Goal: Transaction & Acquisition: Purchase product/service

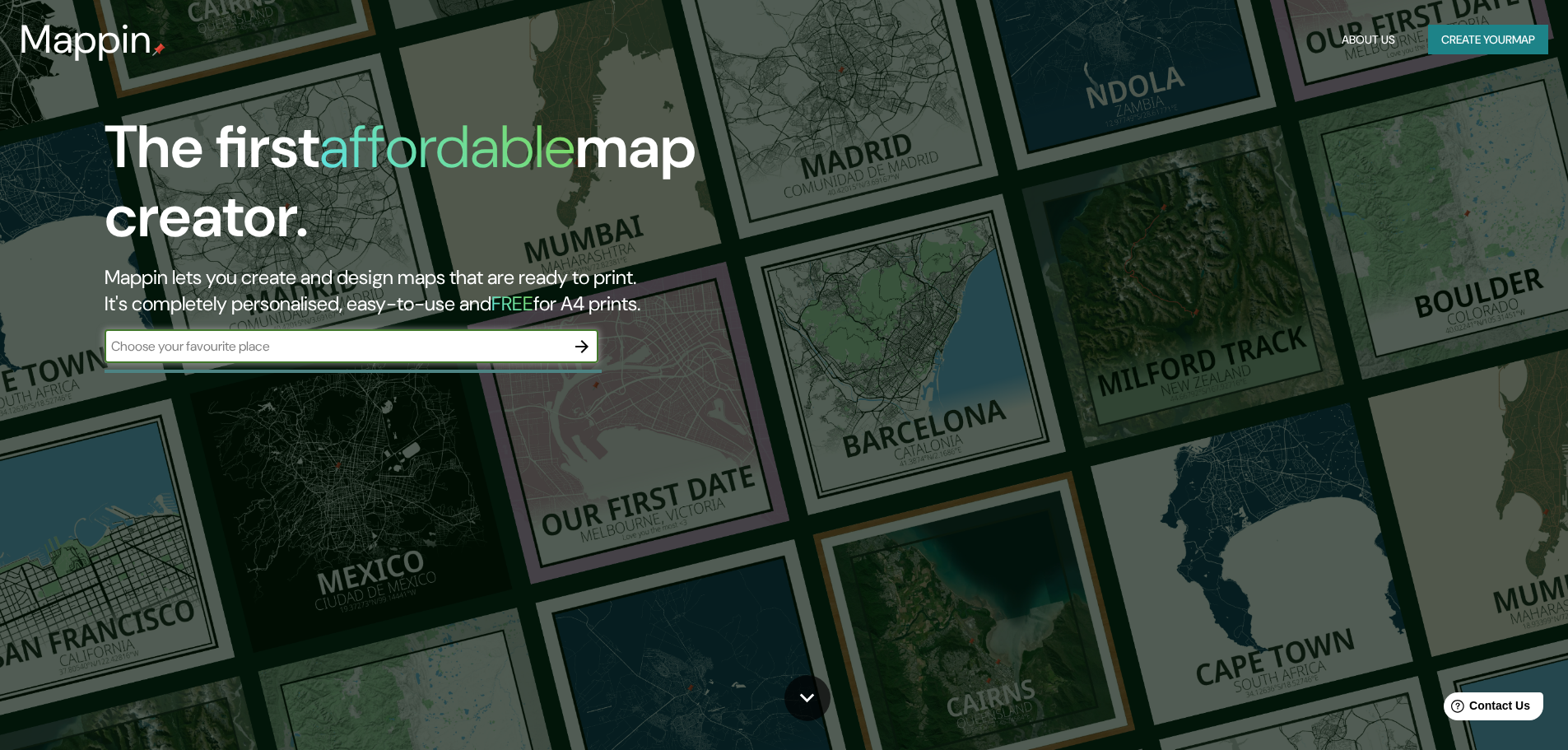
click at [385, 353] on input "text" at bounding box center [335, 346] width 461 height 19
type input "[STREET_ADDRESS]"
click at [568, 344] on button "button" at bounding box center [582, 346] width 33 height 33
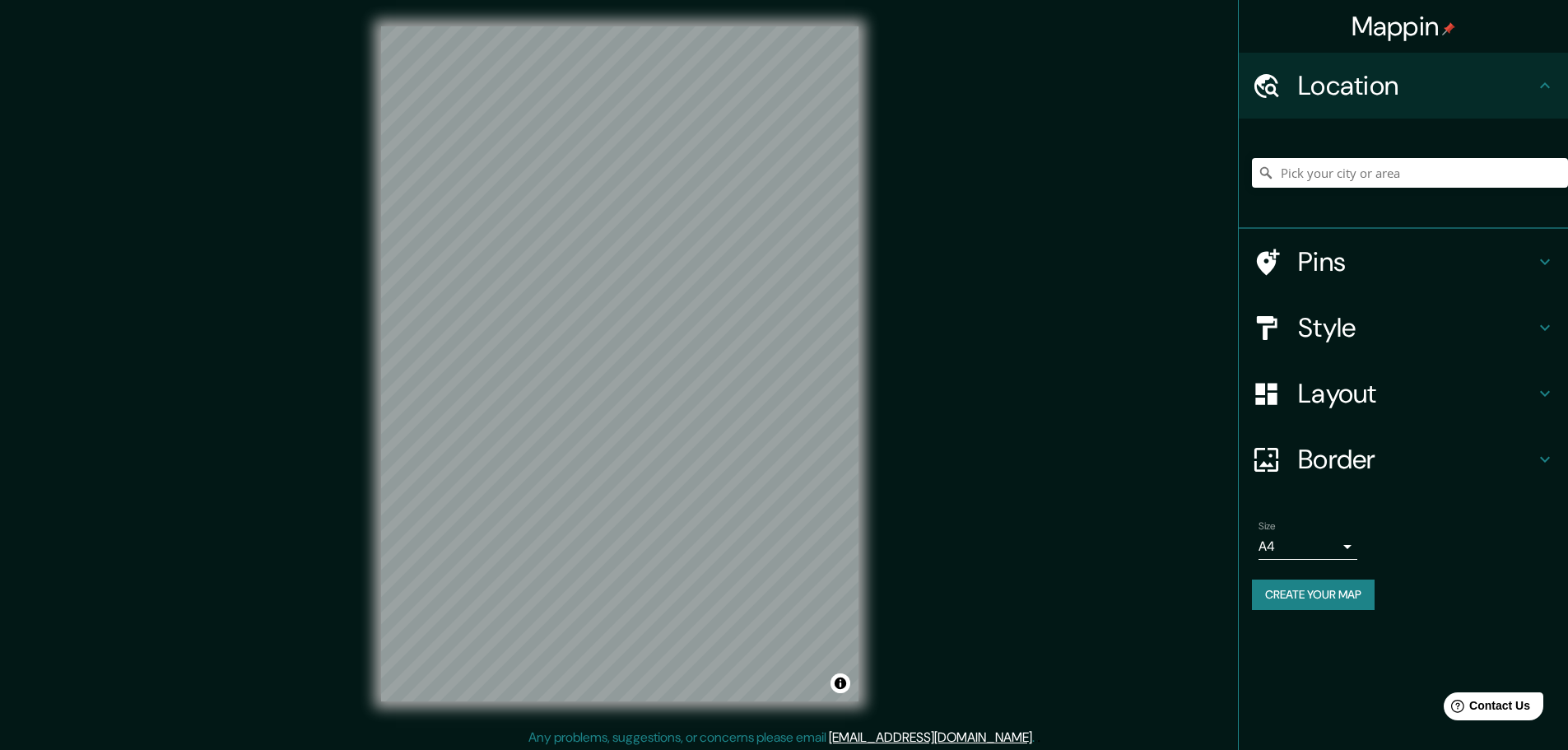
scroll to position [4, 0]
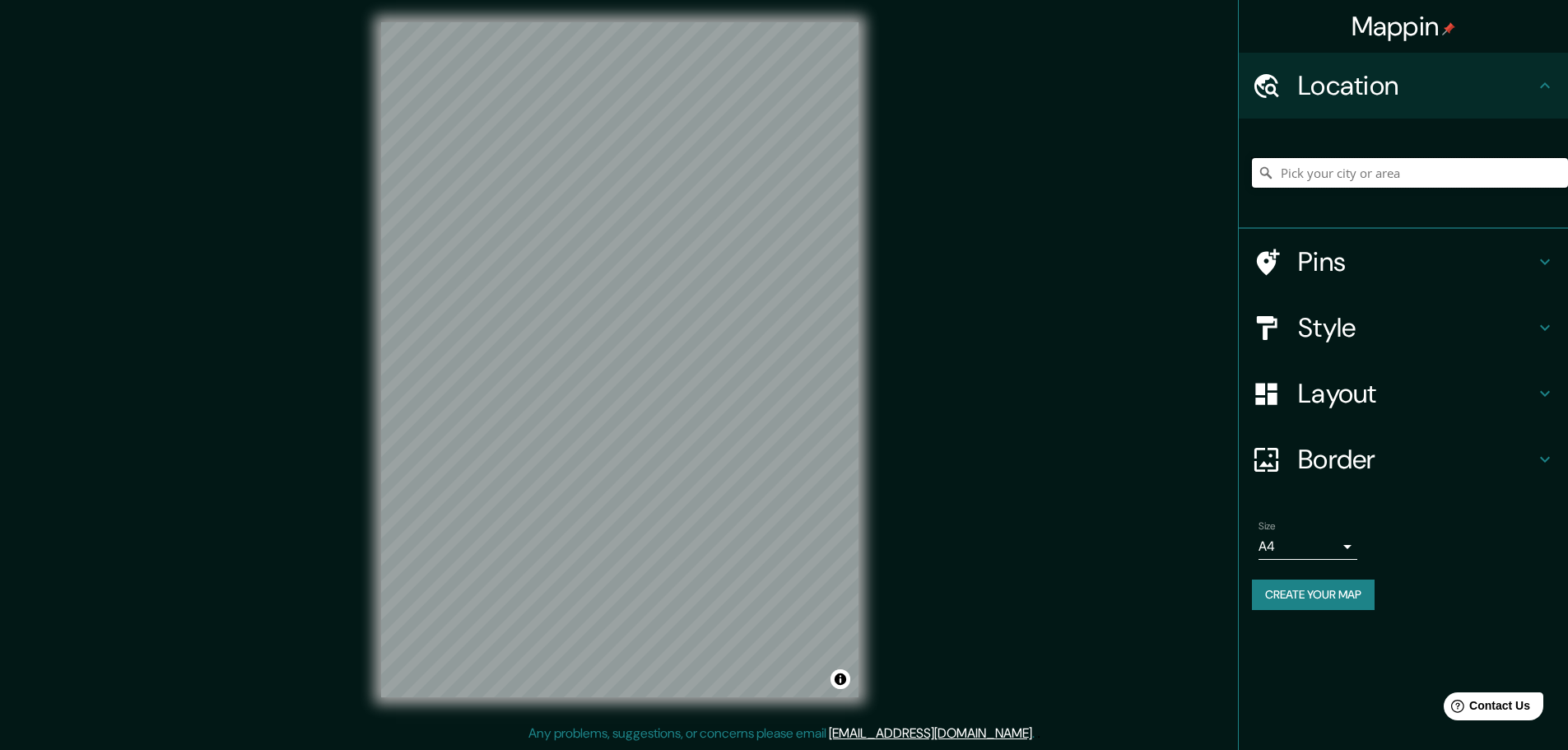
click at [1336, 179] on input "Pick your city or area" at bounding box center [1410, 172] width 316 height 30
drag, startPoint x: 1336, startPoint y: 179, endPoint x: 1296, endPoint y: 178, distance: 40.0
click at [1285, 168] on input "Pick your city or area" at bounding box center [1410, 172] width 316 height 30
click at [1325, 73] on h4 "Location" at bounding box center [1416, 85] width 237 height 33
click at [1384, 171] on input "Pick your city or area" at bounding box center [1410, 172] width 316 height 30
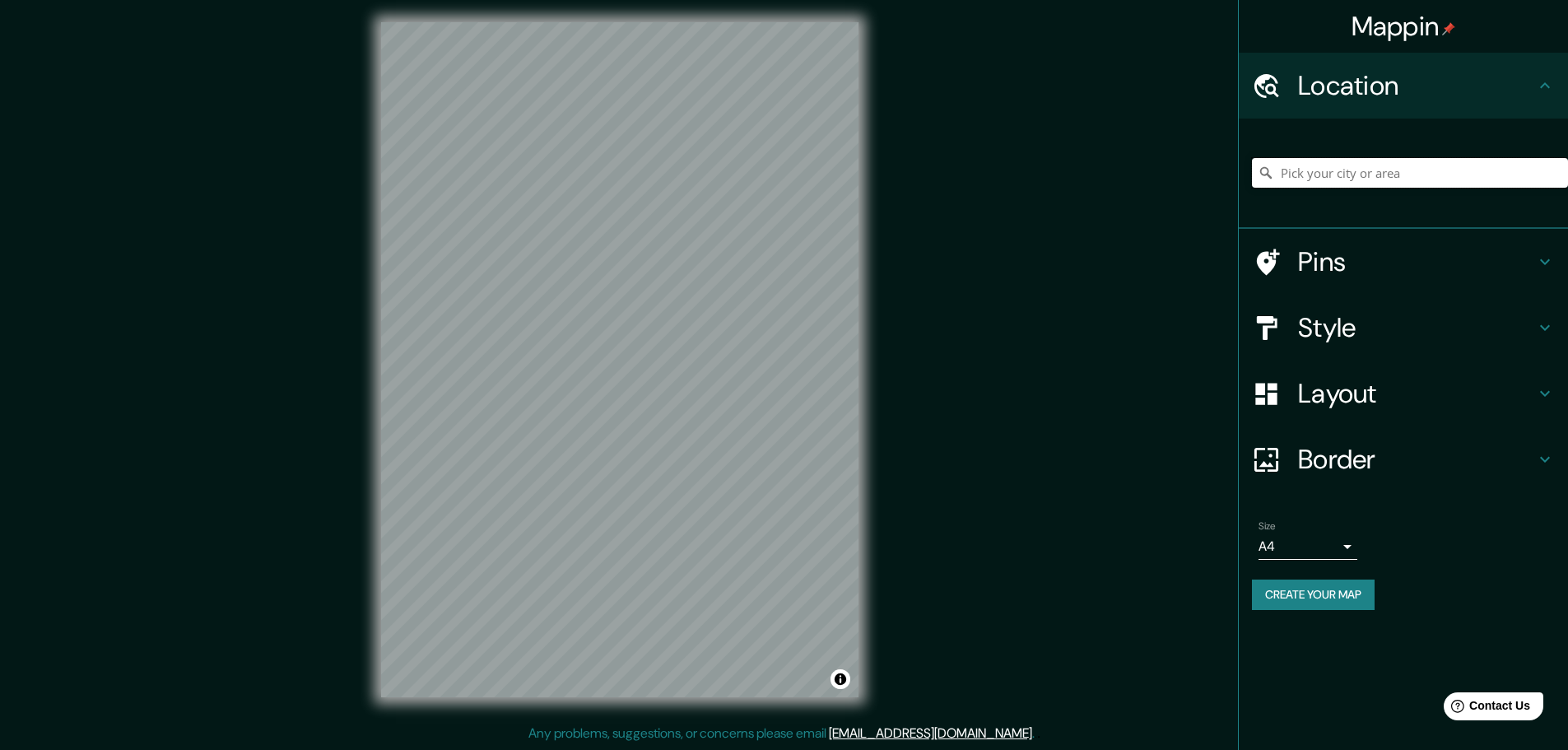
click at [1307, 174] on input "Pick your city or area" at bounding box center [1410, 172] width 316 height 30
paste input "[STREET_ADDRESS]"
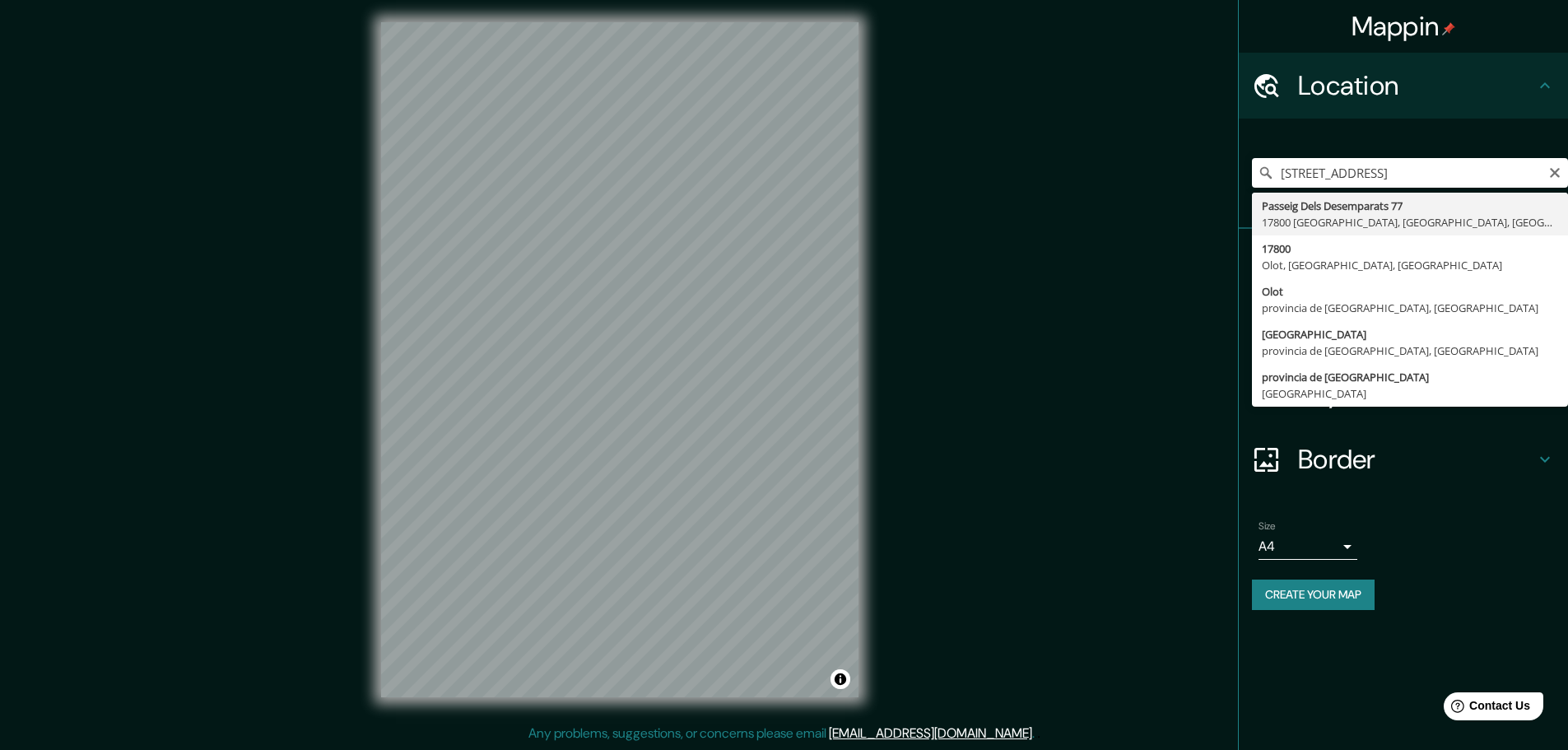
scroll to position [0, 0]
type input "[STREET_ADDRESS]"
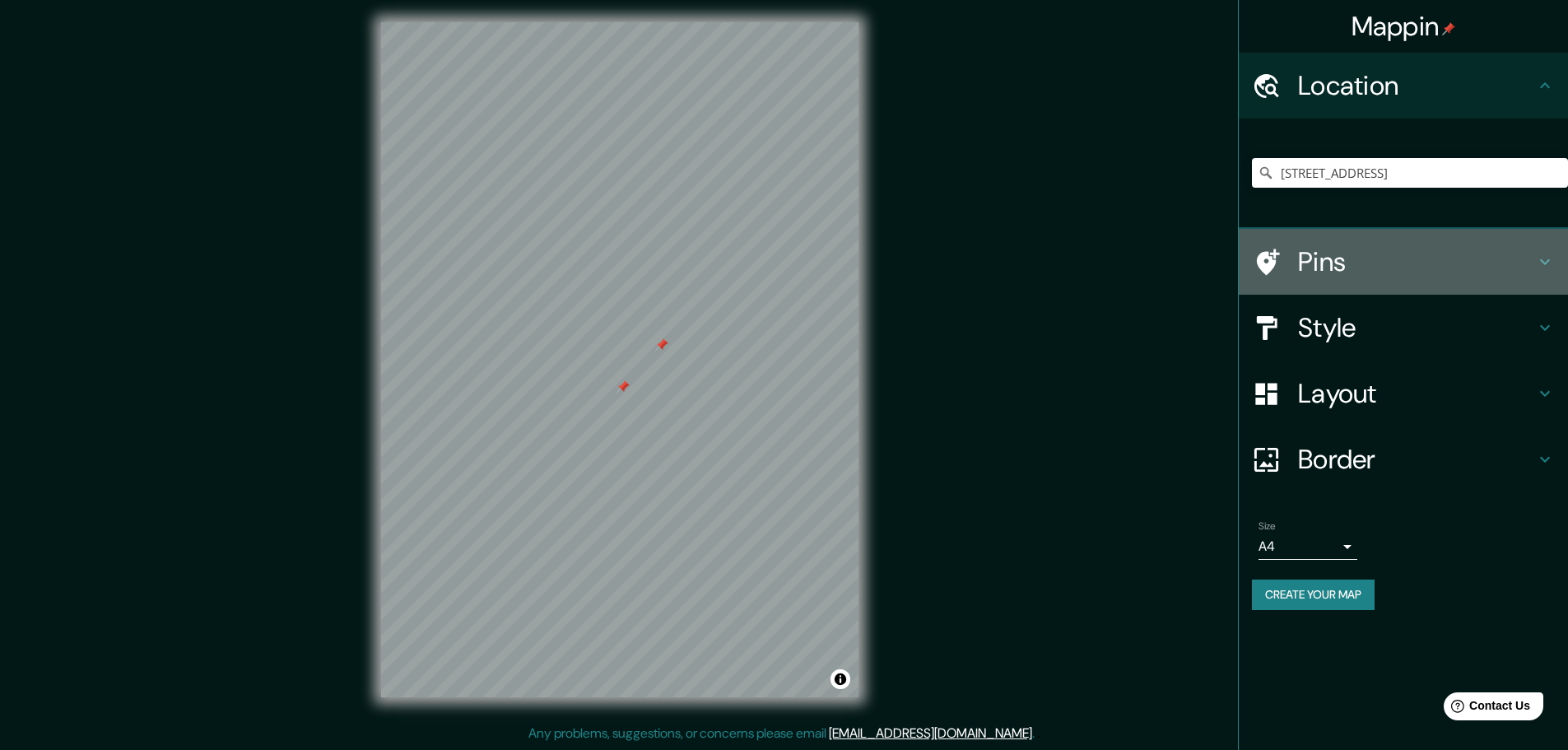
click at [1466, 257] on h4 "Pins" at bounding box center [1416, 262] width 237 height 33
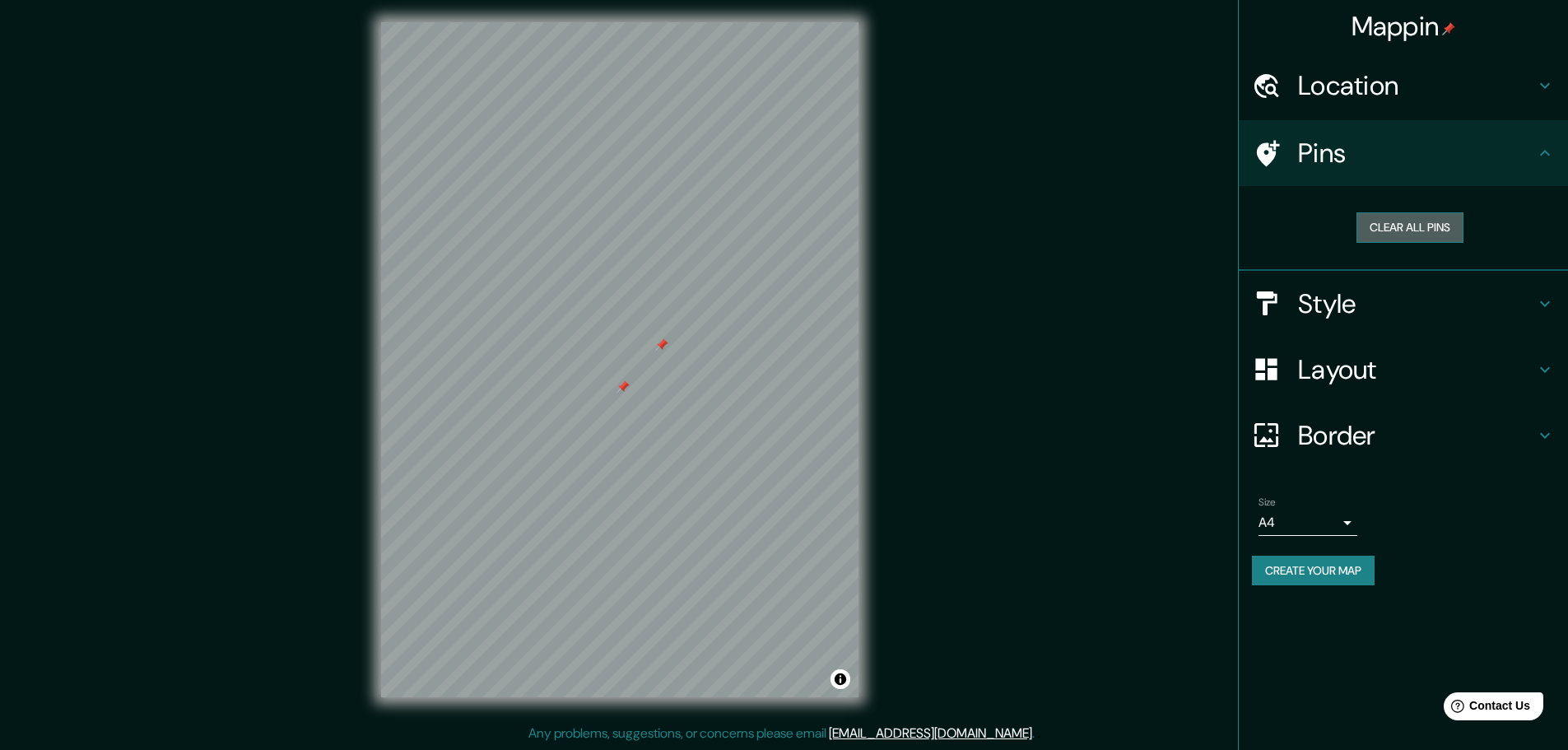
click at [1417, 232] on button "Clear all pins" at bounding box center [1409, 228] width 107 height 30
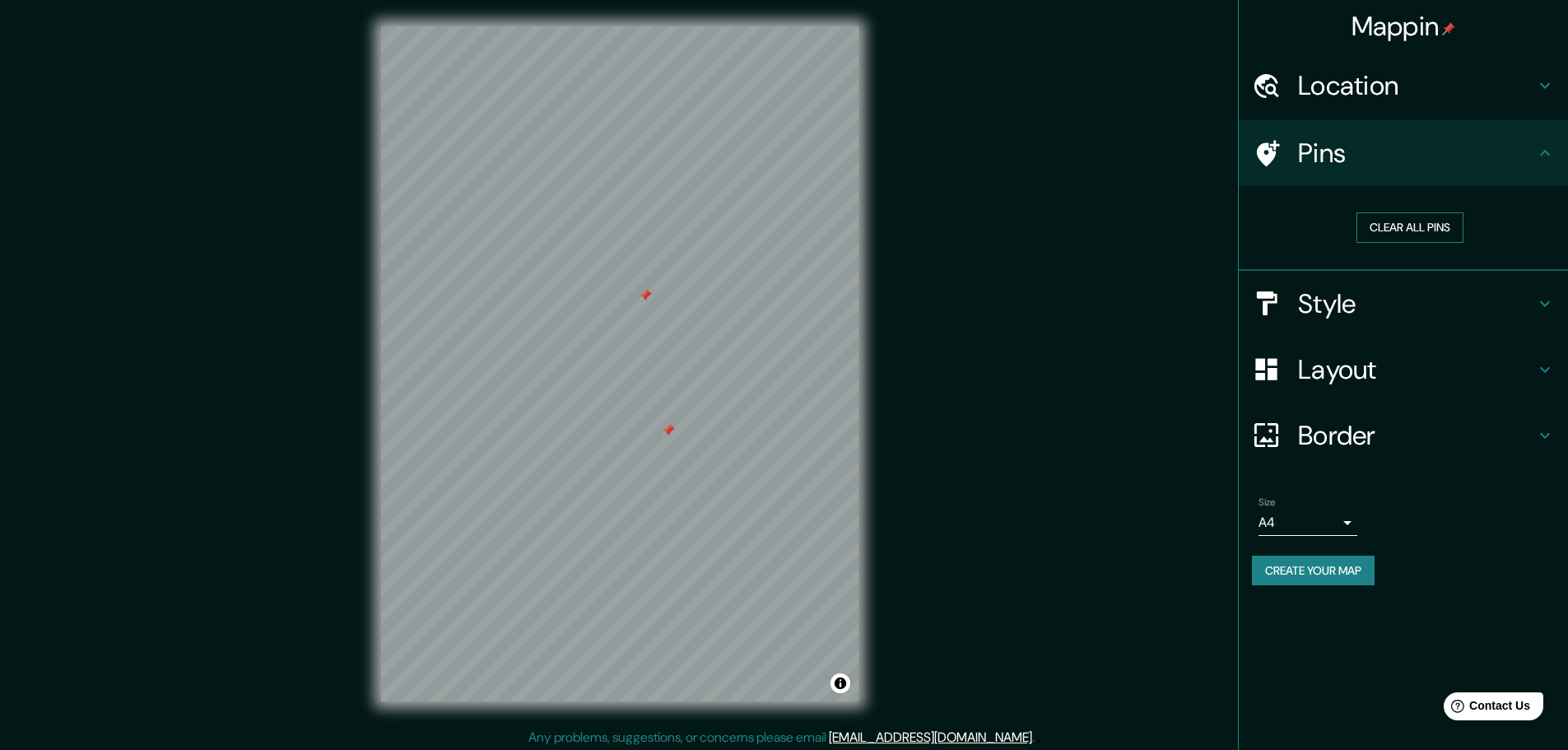
click at [1411, 229] on button "Clear all pins" at bounding box center [1409, 228] width 107 height 30
click at [1482, 299] on h4 "Style" at bounding box center [1416, 304] width 237 height 33
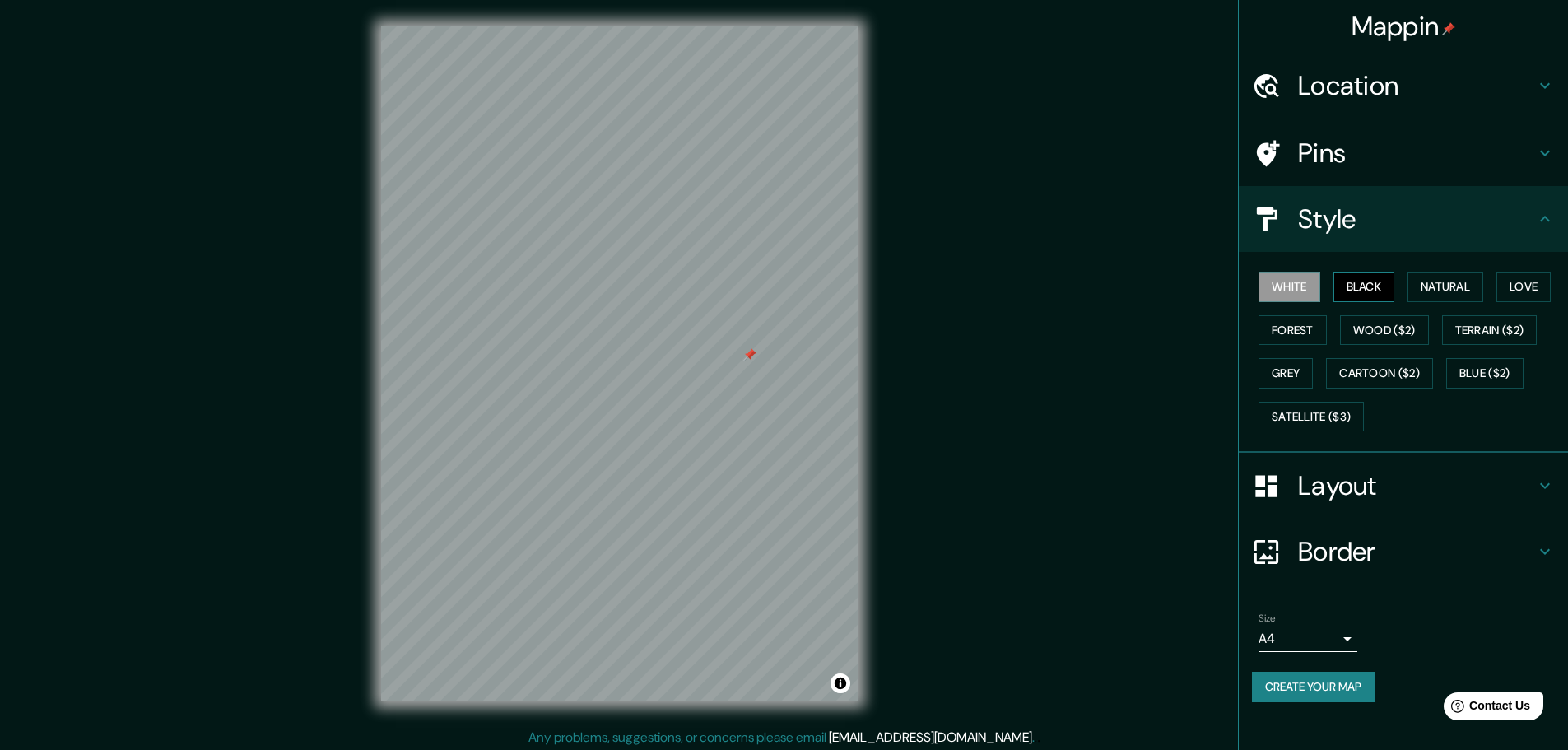
click at [1369, 284] on button "Black" at bounding box center [1364, 287] width 62 height 30
click at [1450, 289] on button "Natural" at bounding box center [1446, 287] width 76 height 30
click at [1496, 286] on div "White Black Natural Love Forest Wood ($2) Terrain ($2) Grey Cartoon ($2) Blue (…" at bounding box center [1410, 351] width 316 height 173
click at [1511, 333] on button "Terrain ($2)" at bounding box center [1490, 331] width 95 height 30
click at [1393, 327] on button "Wood ($2)" at bounding box center [1384, 331] width 89 height 30
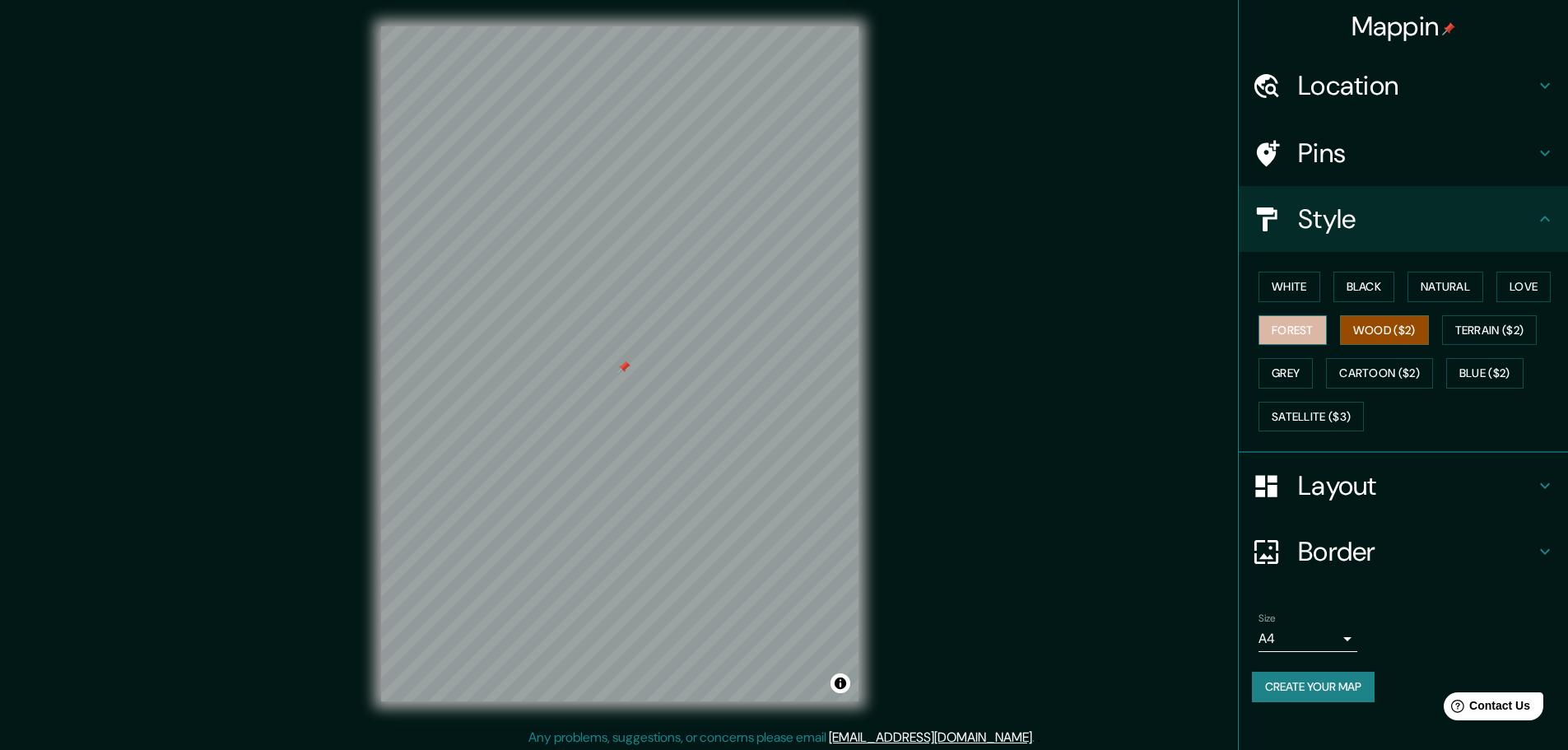
click at [1280, 322] on button "Forest" at bounding box center [1292, 331] width 68 height 30
click at [1373, 284] on button "Black" at bounding box center [1364, 287] width 62 height 30
click at [1336, 639] on body "Mappin Location [STREET_ADDRESS] Pins Style White Black Natural Love Forest Woo…" at bounding box center [784, 375] width 1568 height 750
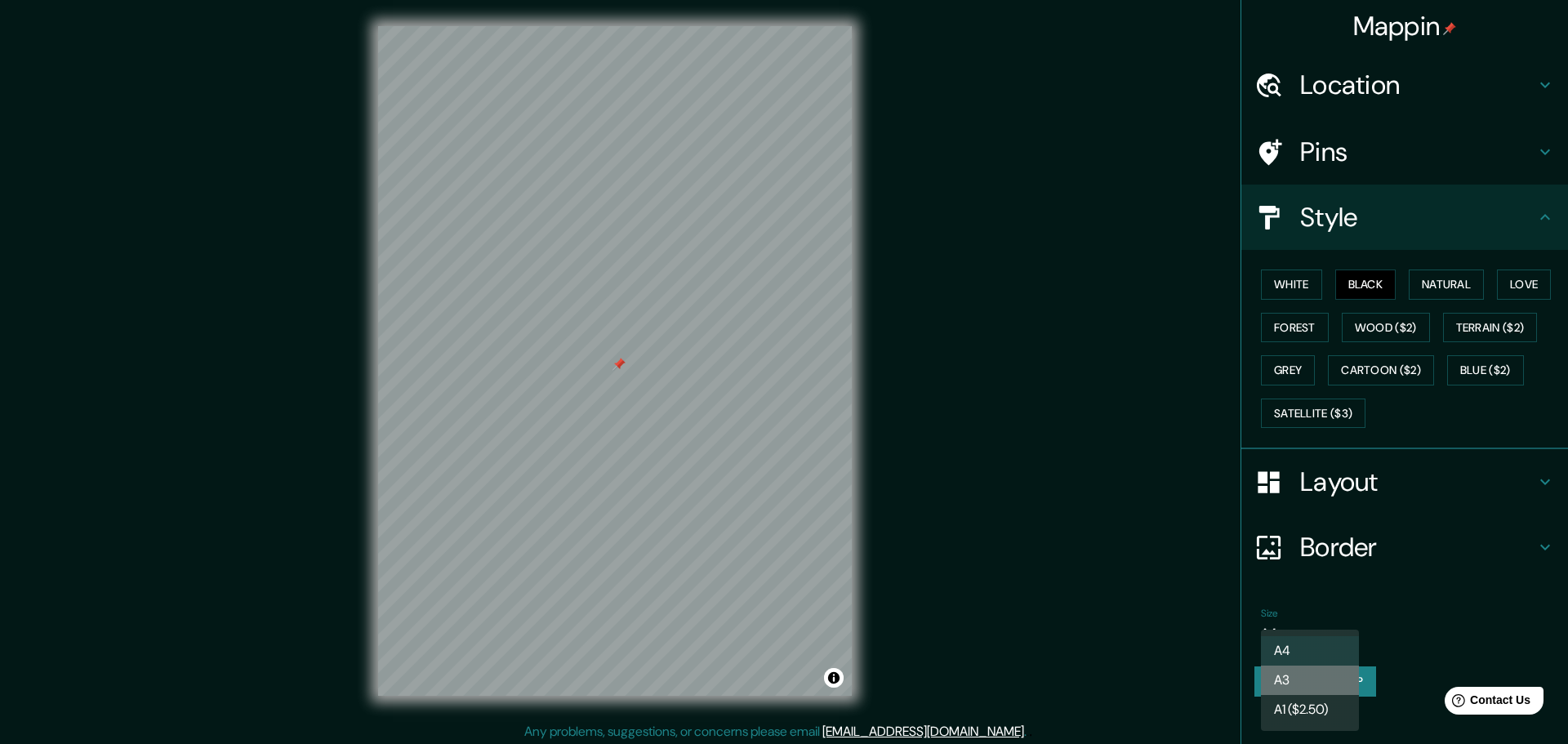
click at [1310, 690] on li "A3" at bounding box center [1309, 680] width 98 height 29
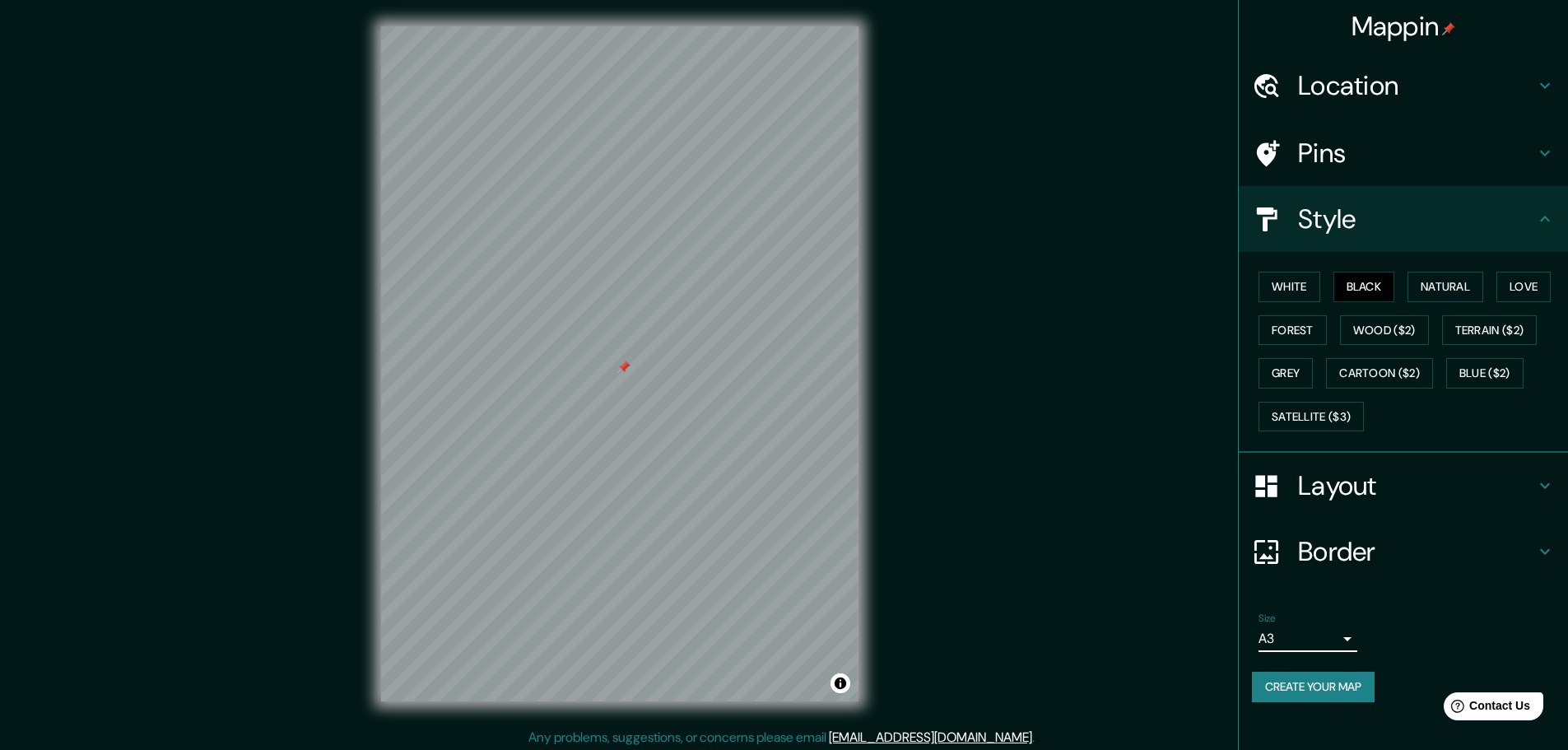
click at [1393, 617] on div "Size A3 a4" at bounding box center [1404, 632] width 303 height 52
click at [1362, 499] on h4 "Layout" at bounding box center [1416, 485] width 237 height 33
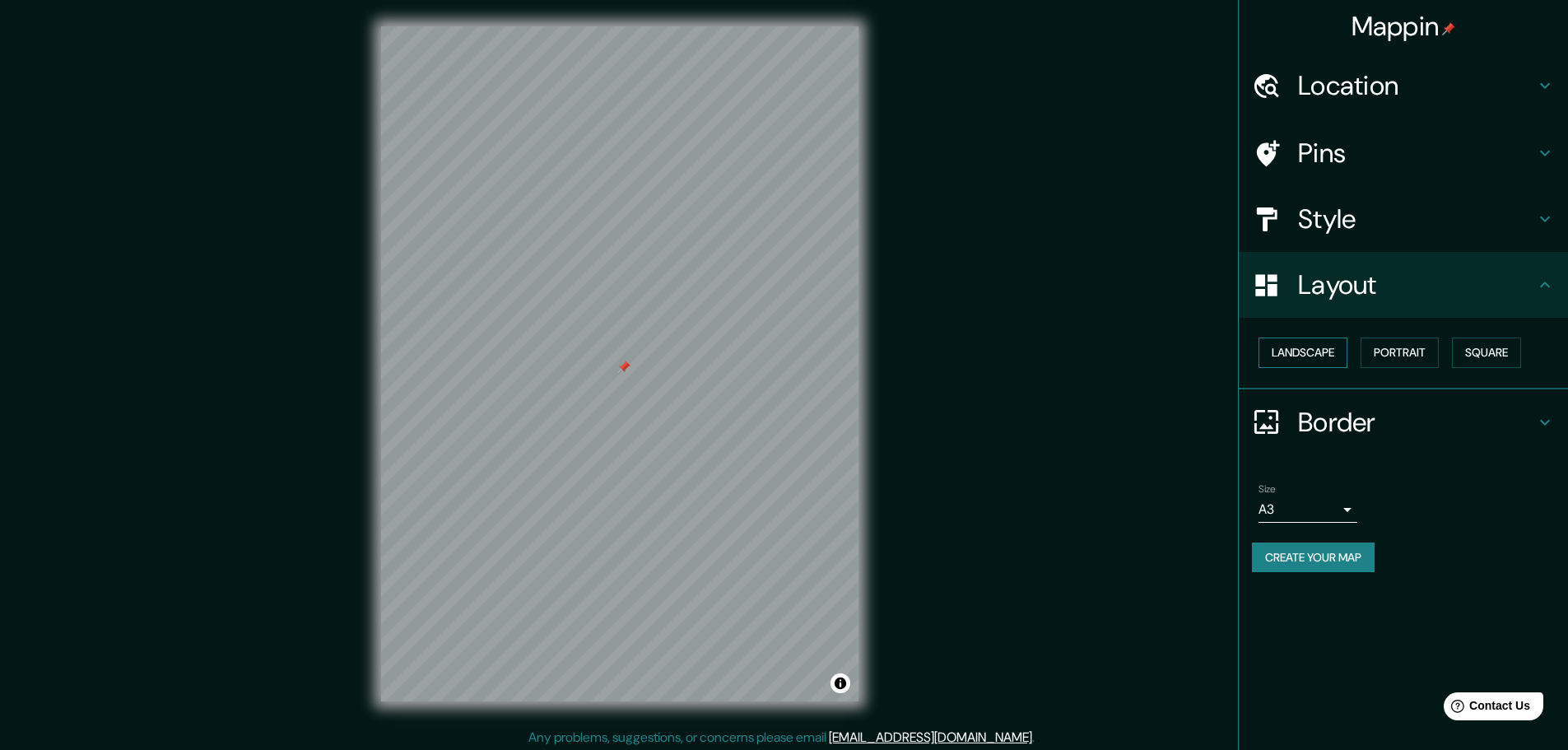
click at [1318, 359] on button "Landscape" at bounding box center [1302, 353] width 89 height 30
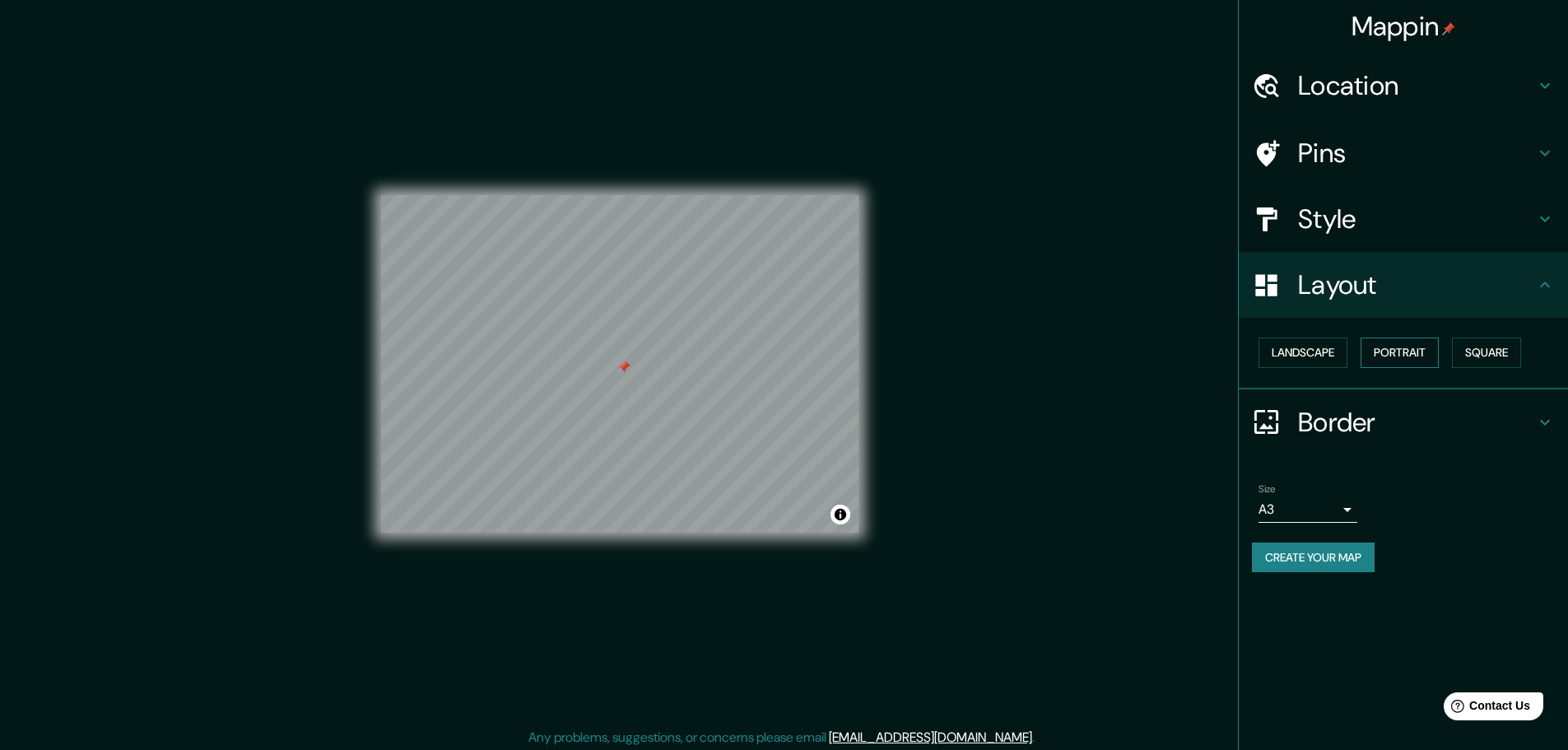
click at [1400, 354] on button "Portrait" at bounding box center [1399, 353] width 78 height 30
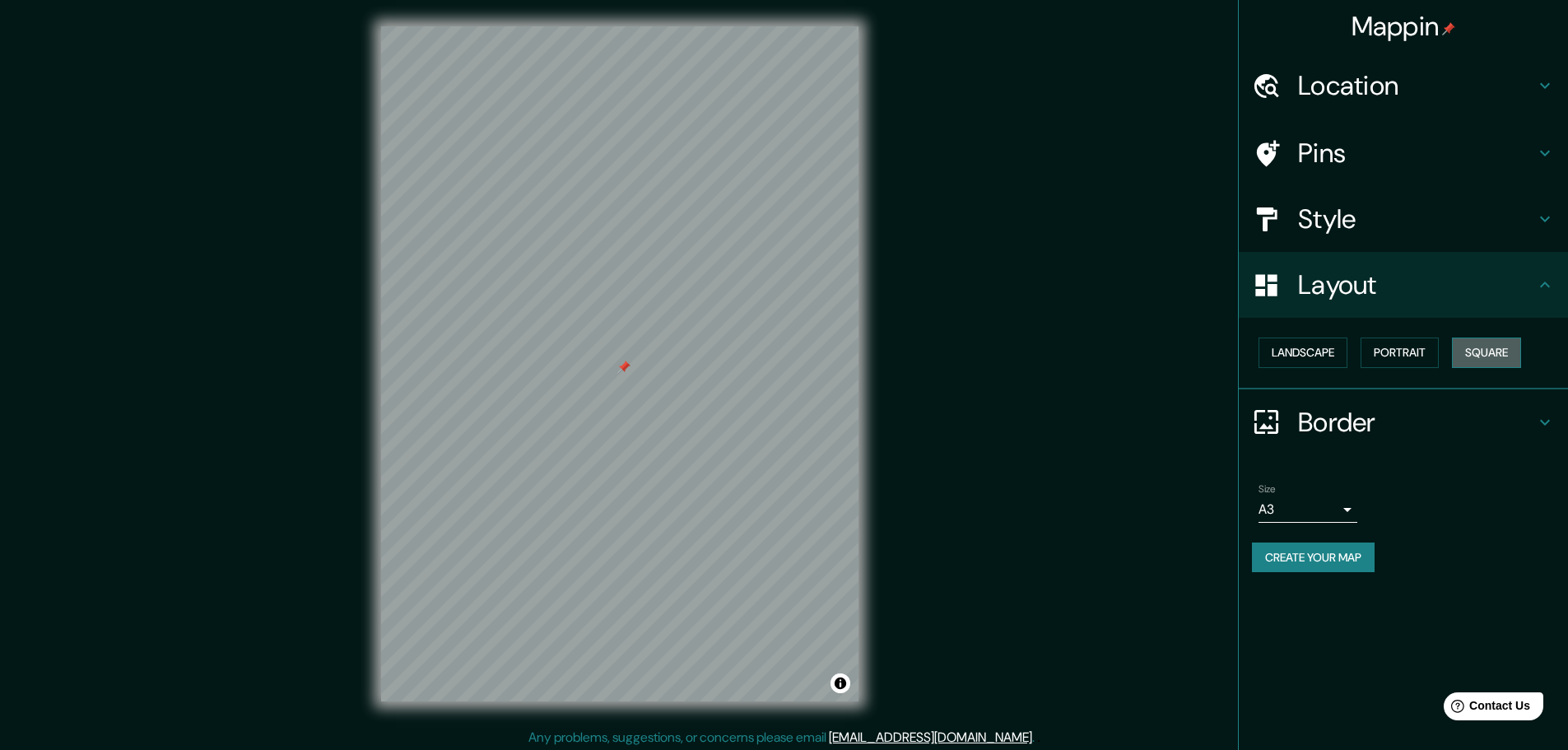
click at [1485, 346] on button "Square" at bounding box center [1487, 353] width 69 height 30
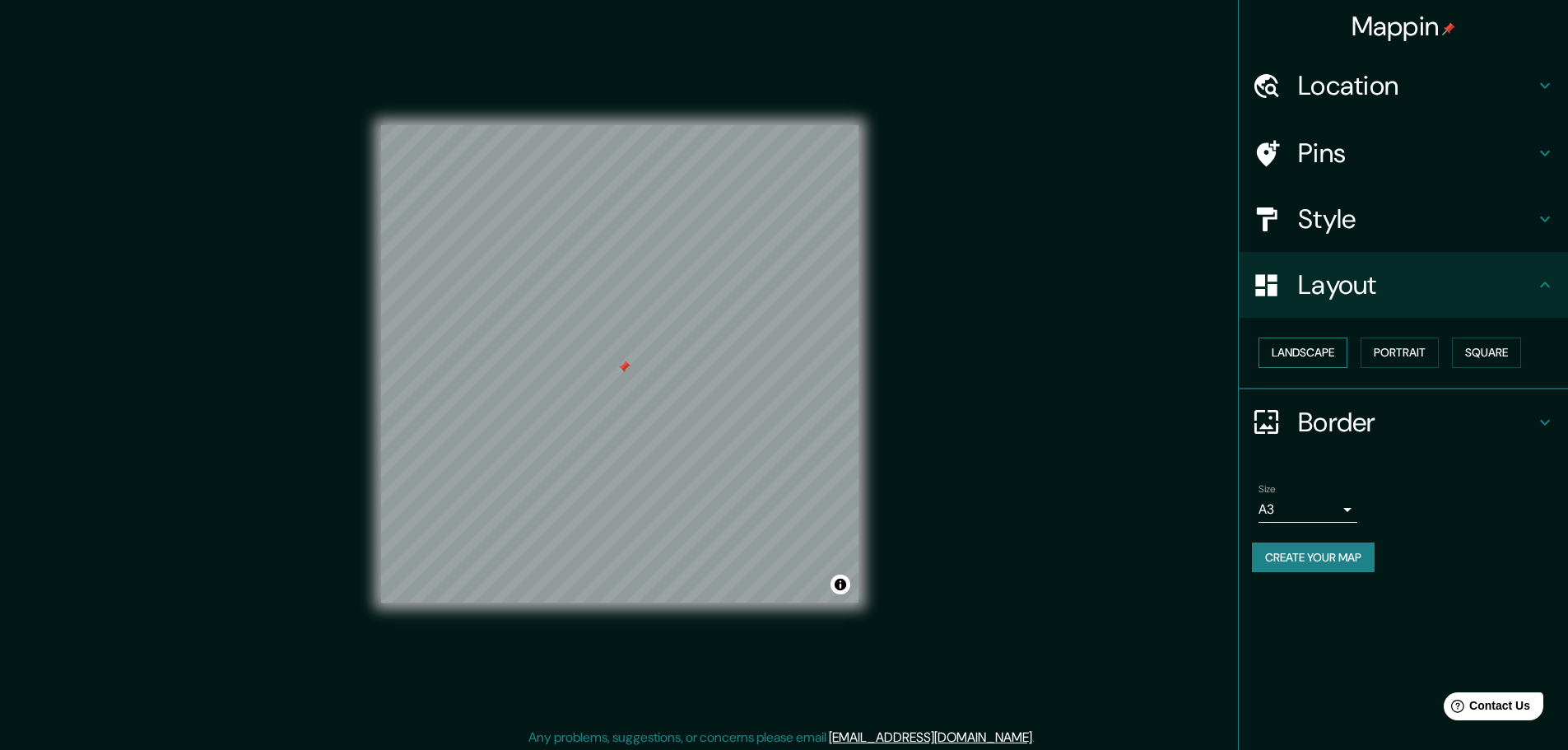
click at [1320, 356] on button "Landscape" at bounding box center [1302, 353] width 89 height 30
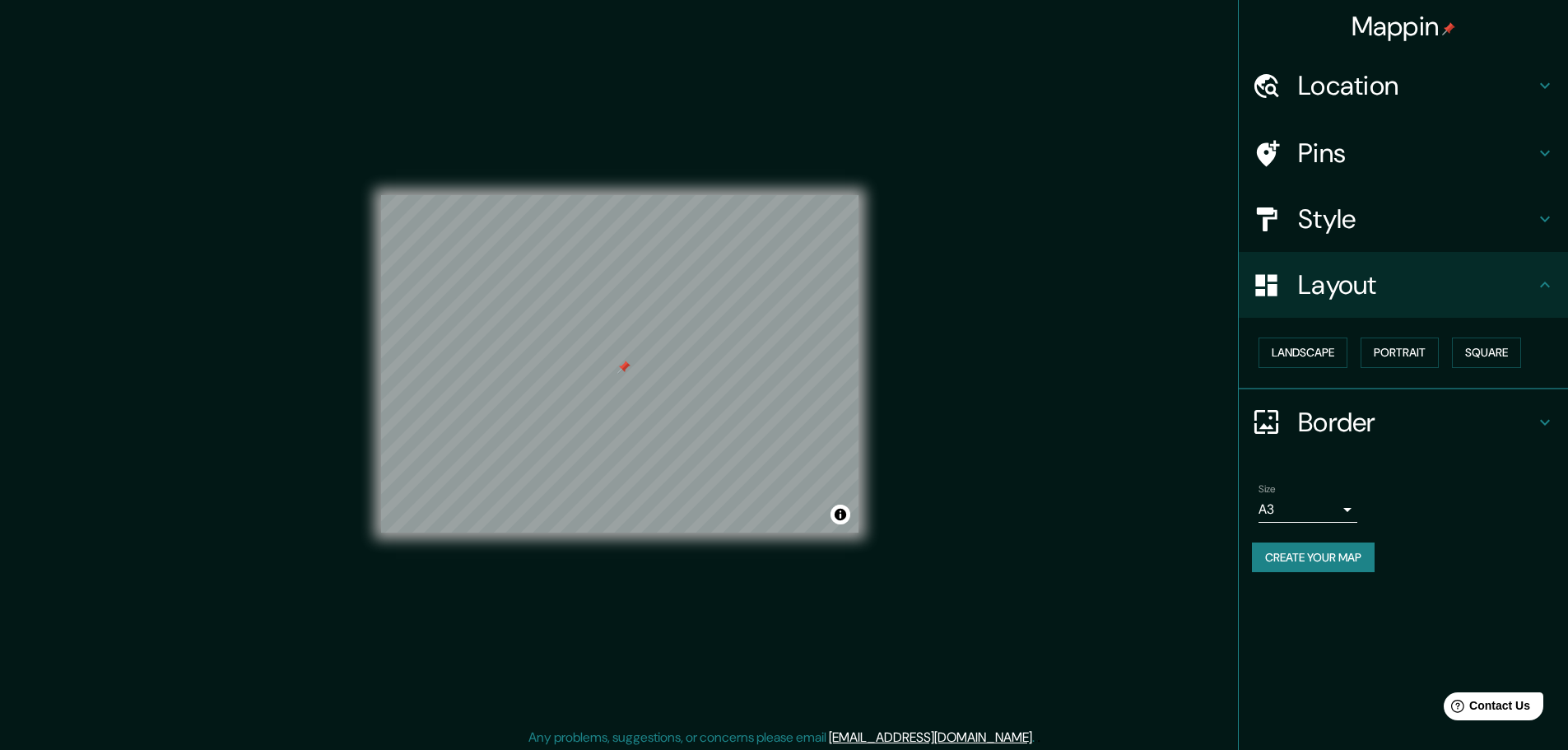
click at [1402, 422] on h4 "Border" at bounding box center [1416, 422] width 237 height 33
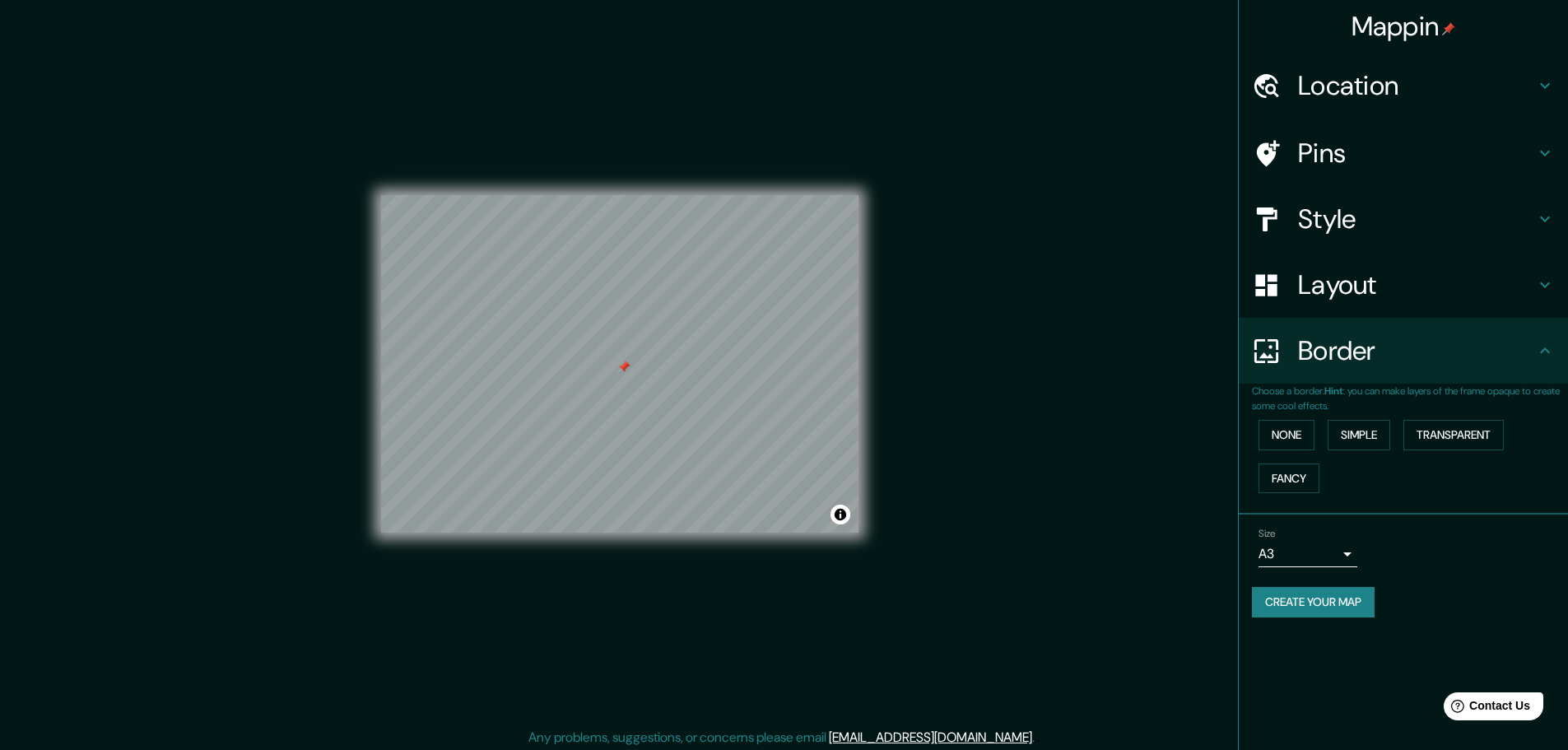
drag, startPoint x: 1285, startPoint y: 435, endPoint x: 1323, endPoint y: 433, distance: 38.1
click at [1285, 434] on button "None" at bounding box center [1286, 435] width 56 height 30
click at [1367, 434] on button "Simple" at bounding box center [1359, 435] width 62 height 30
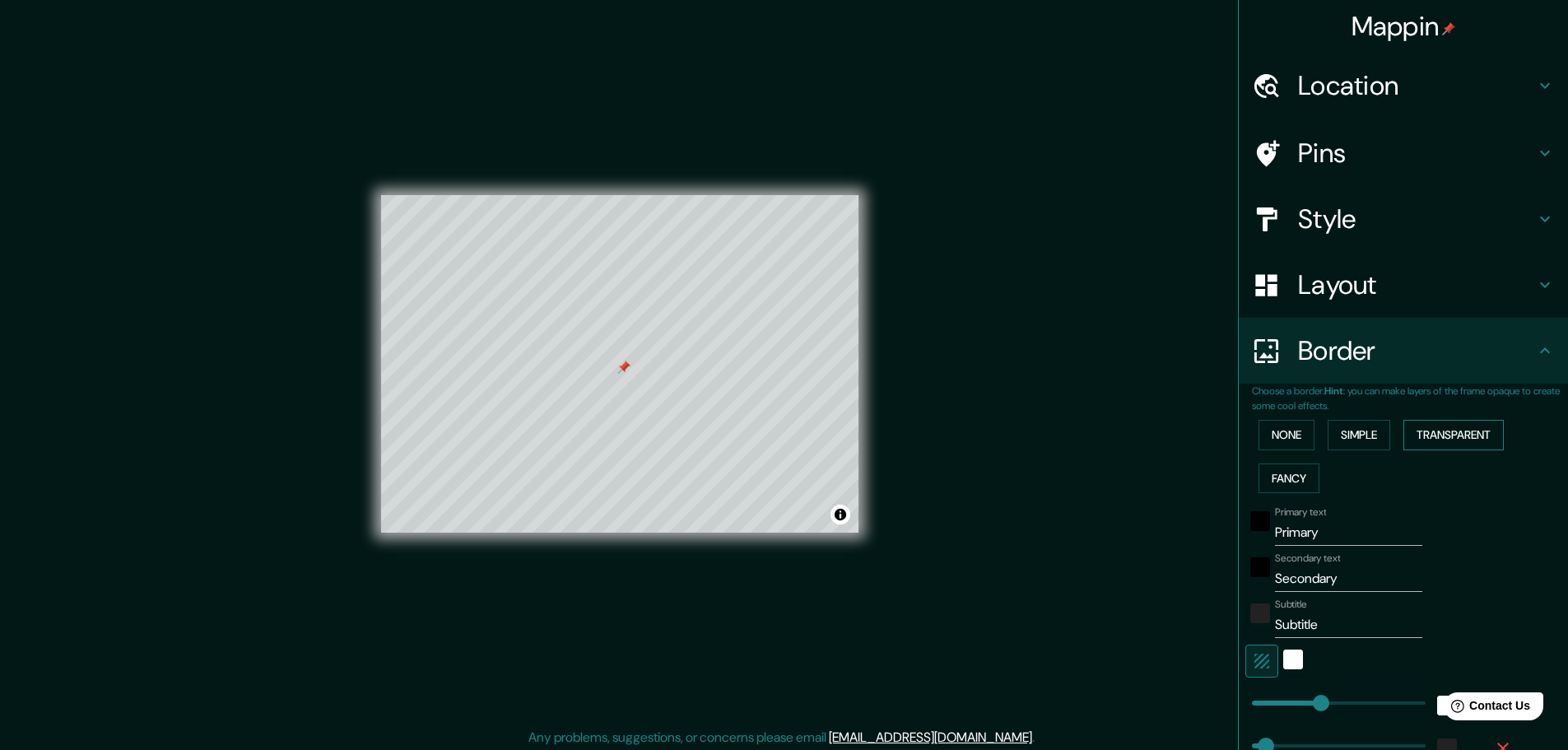
click at [1433, 434] on button "Transparent" at bounding box center [1453, 435] width 100 height 30
click at [1279, 467] on button "Fancy" at bounding box center [1289, 478] width 61 height 30
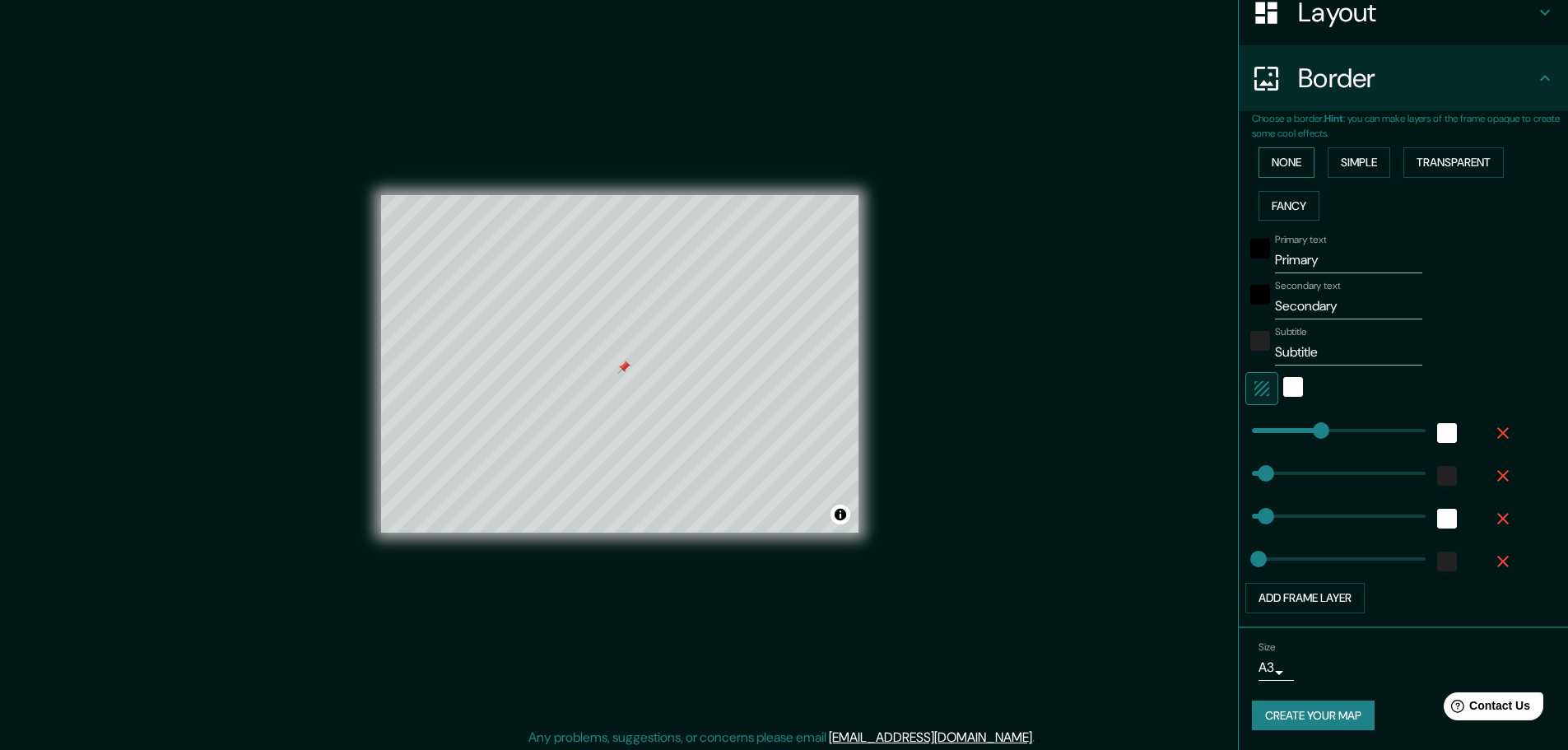
click at [1271, 164] on button "None" at bounding box center [1286, 163] width 56 height 30
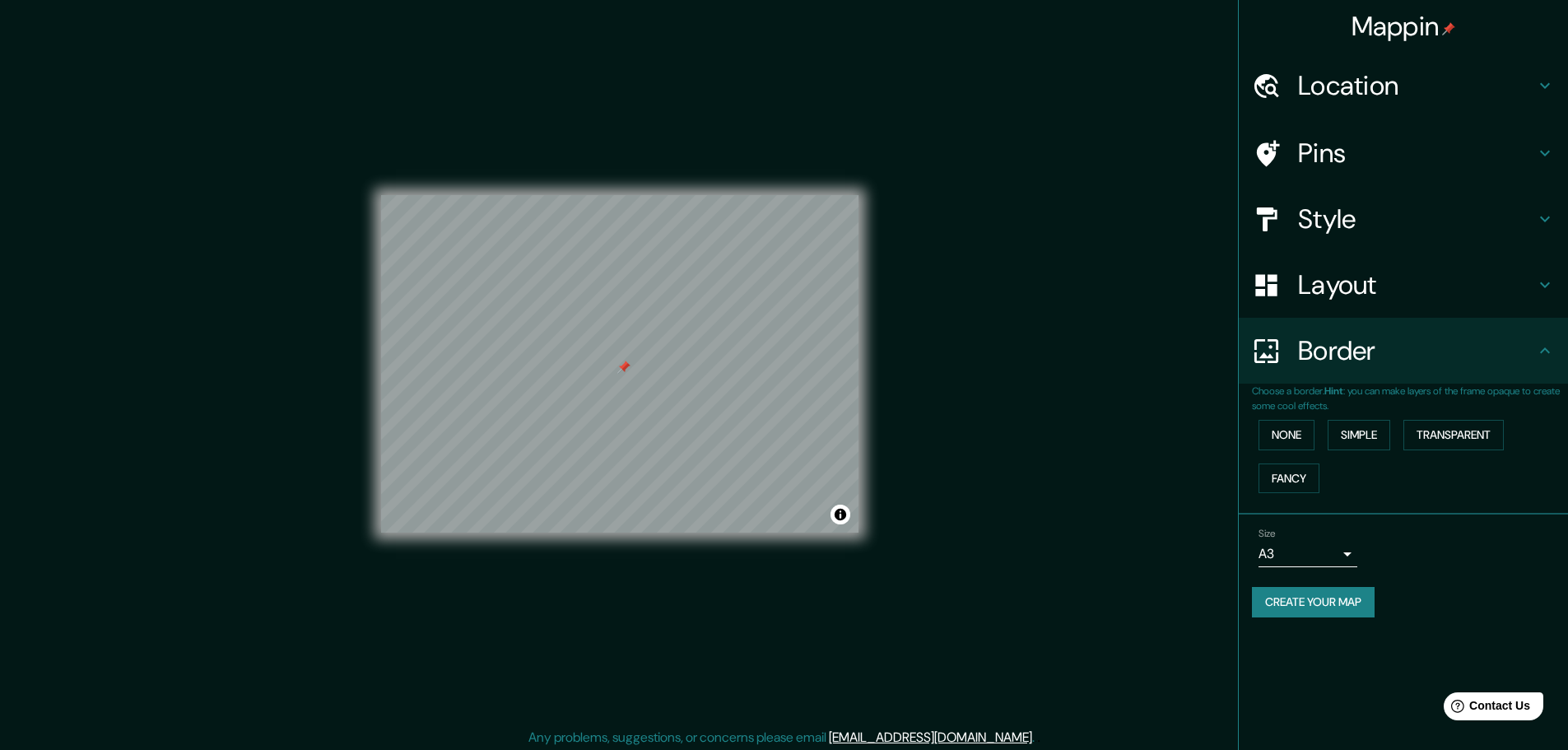
scroll to position [4, 0]
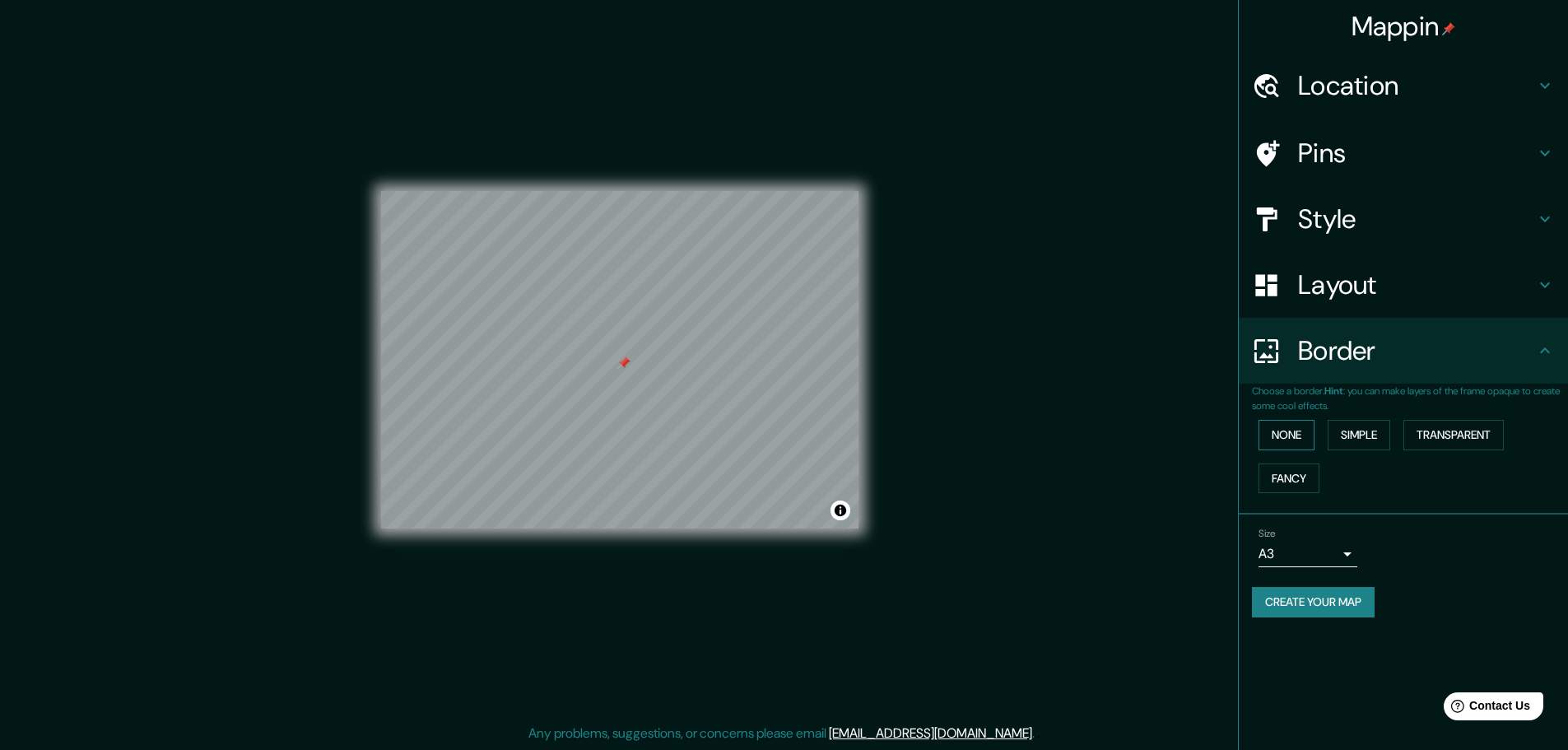
click at [1295, 425] on button "None" at bounding box center [1286, 435] width 56 height 30
click at [1422, 151] on h4 "Pins" at bounding box center [1416, 153] width 237 height 33
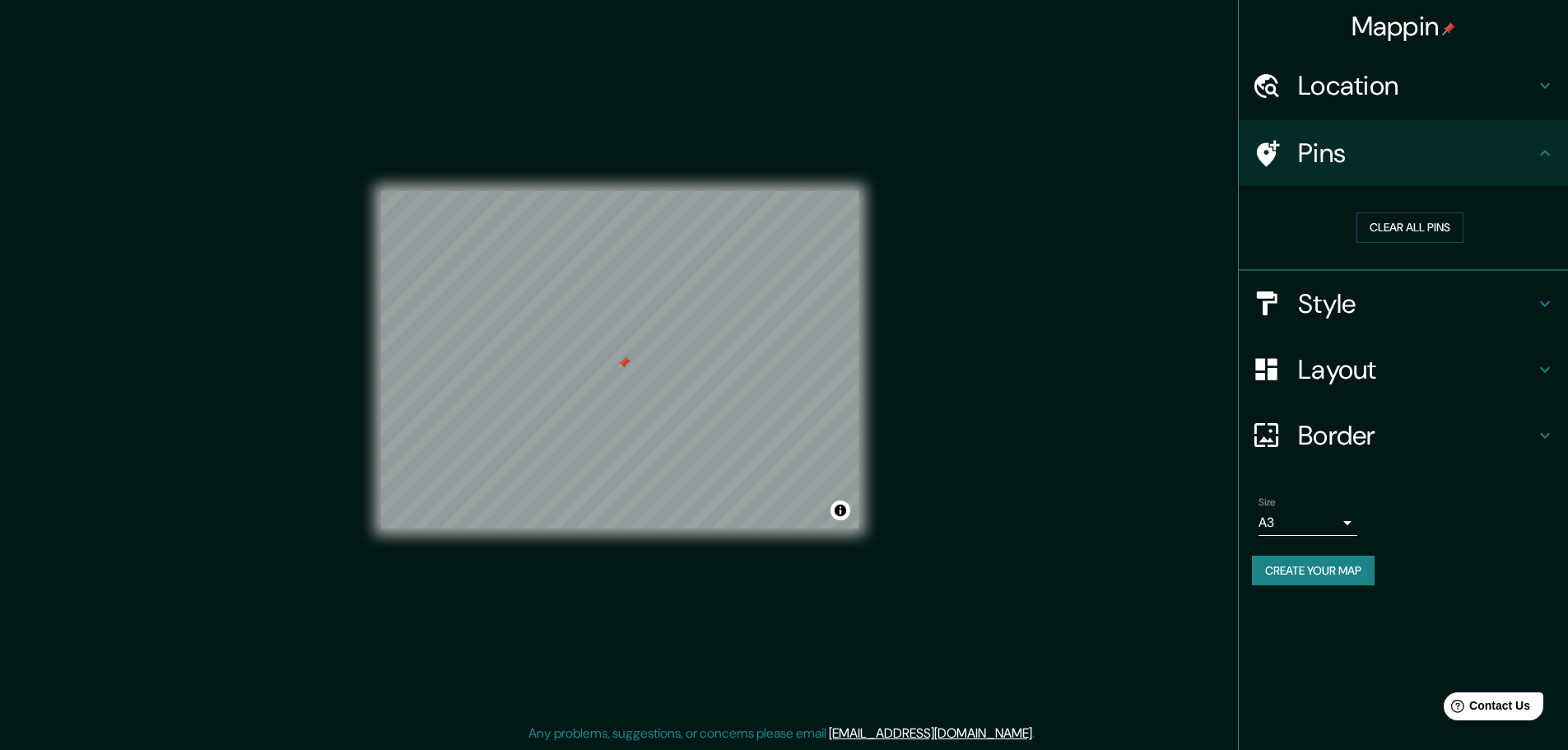
click at [1409, 280] on div "Style" at bounding box center [1404, 304] width 329 height 66
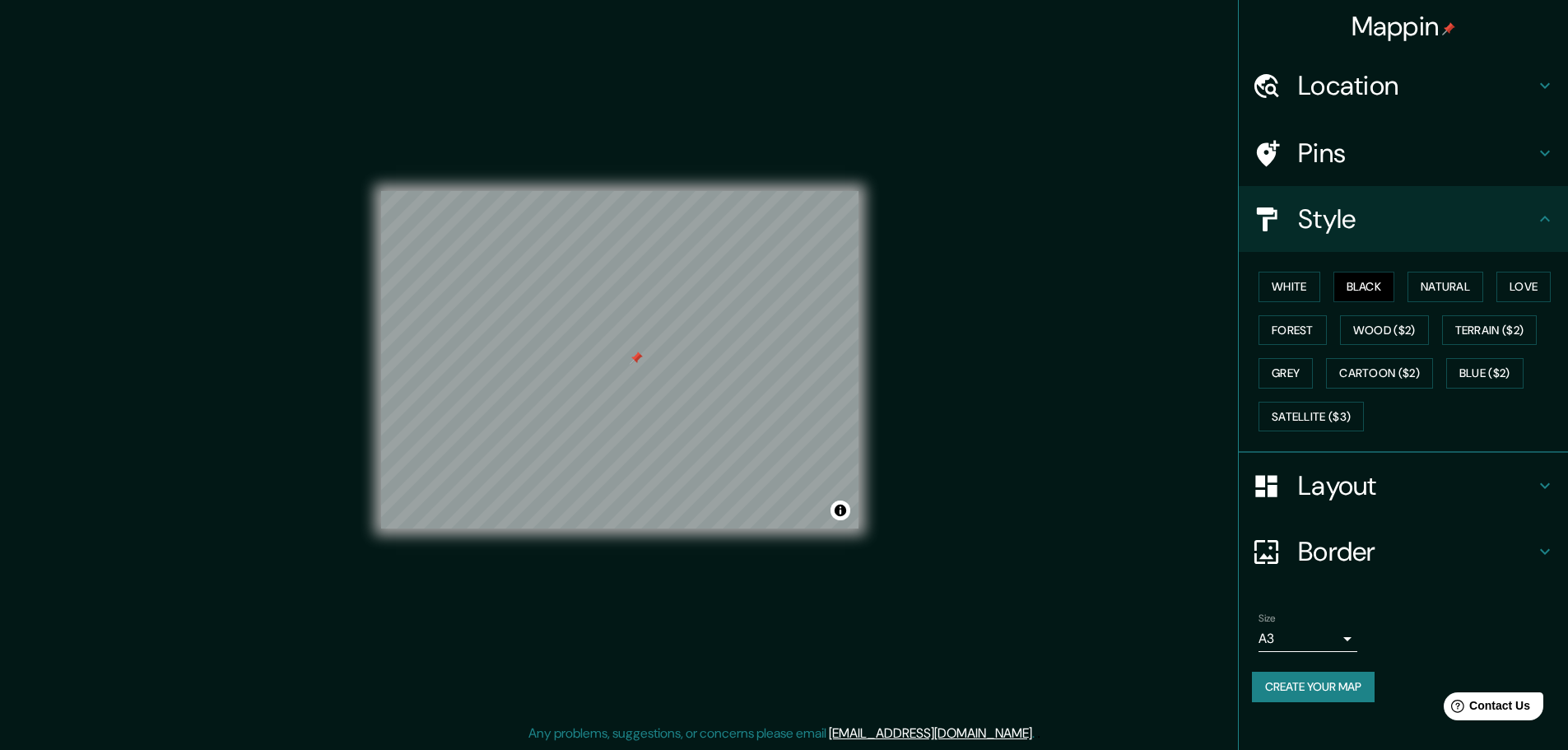
click at [1305, 676] on button "Create your map" at bounding box center [1313, 687] width 122 height 30
click at [1318, 679] on button "Create your map" at bounding box center [1313, 687] width 122 height 30
click at [1327, 677] on div "Create your map" at bounding box center [1404, 687] width 303 height 30
drag, startPoint x: 877, startPoint y: 502, endPoint x: 1109, endPoint y: 300, distance: 307.6
click at [1109, 300] on div "Mappin Location [STREET_ADDRESS] Pins Style White Black Natural Love Forest Woo…" at bounding box center [784, 373] width 1568 height 754
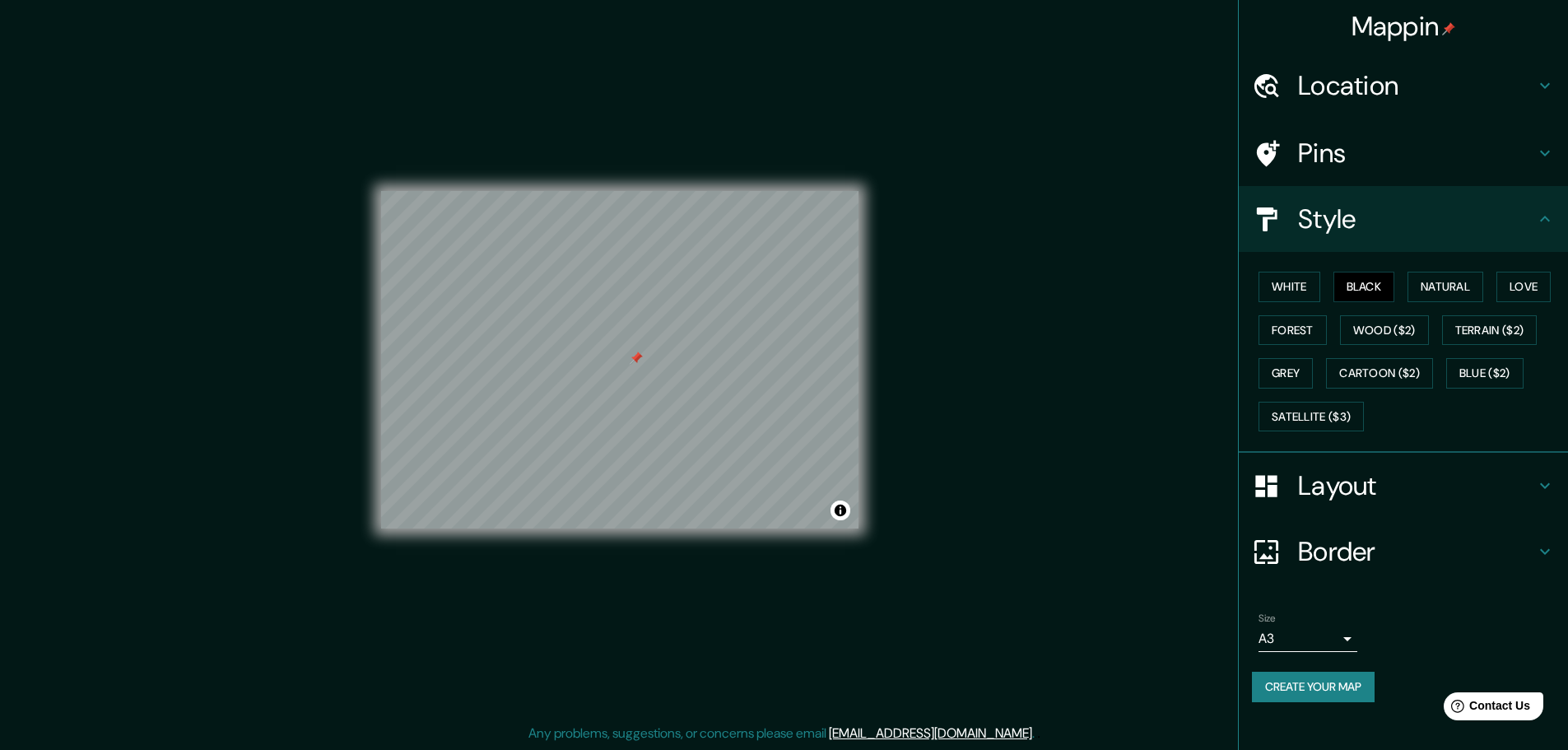
click at [1312, 688] on button "Create your map" at bounding box center [1313, 687] width 122 height 30
click at [1423, 602] on li "Size A3 a4 Create your map" at bounding box center [1404, 661] width 329 height 122
click at [1344, 641] on body "Mappin Location [STREET_ADDRESS] Pins Style White Black Natural Love Forest Woo…" at bounding box center [790, 370] width 1581 height 750
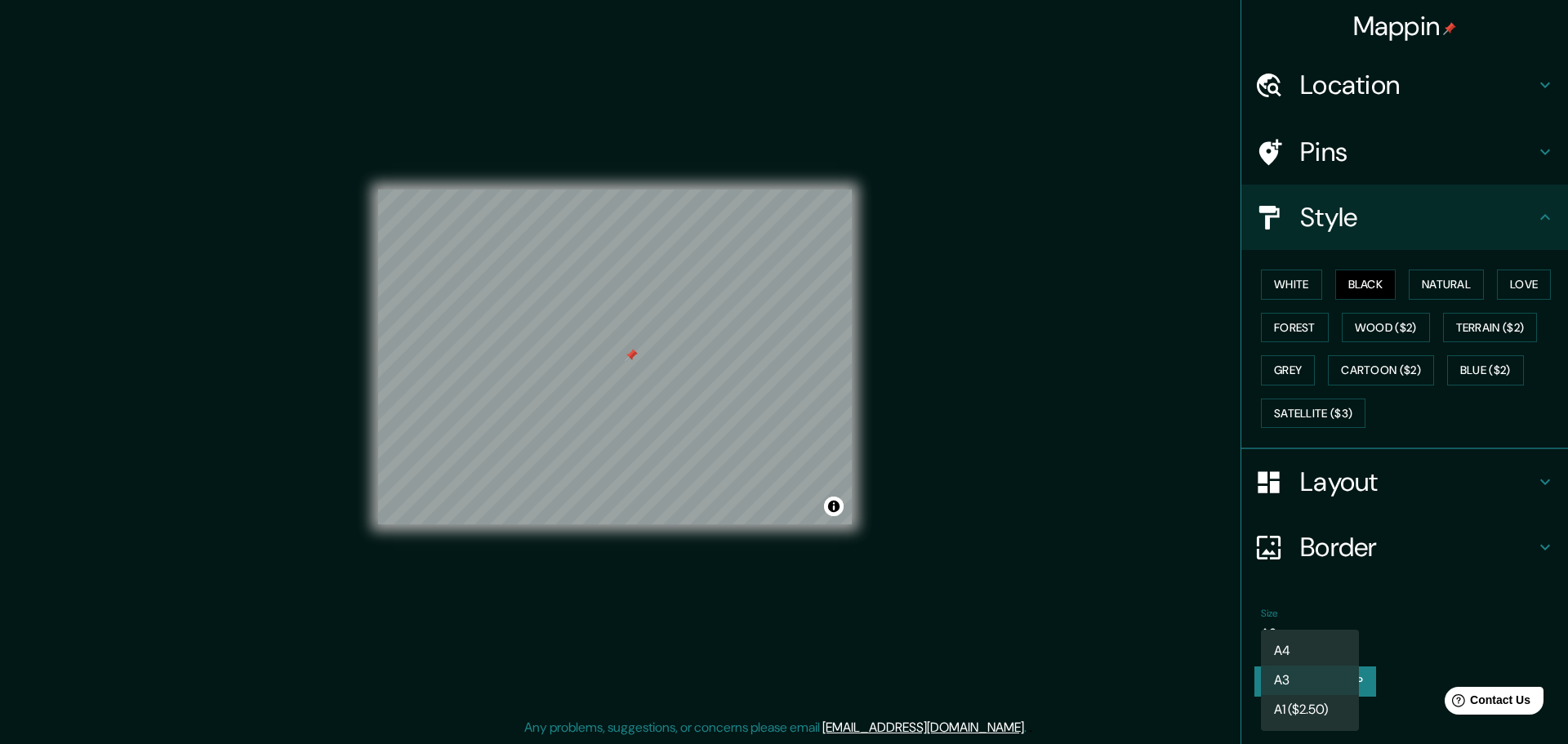
click at [1335, 645] on li "A4" at bounding box center [1309, 650] width 98 height 29
type input "single"
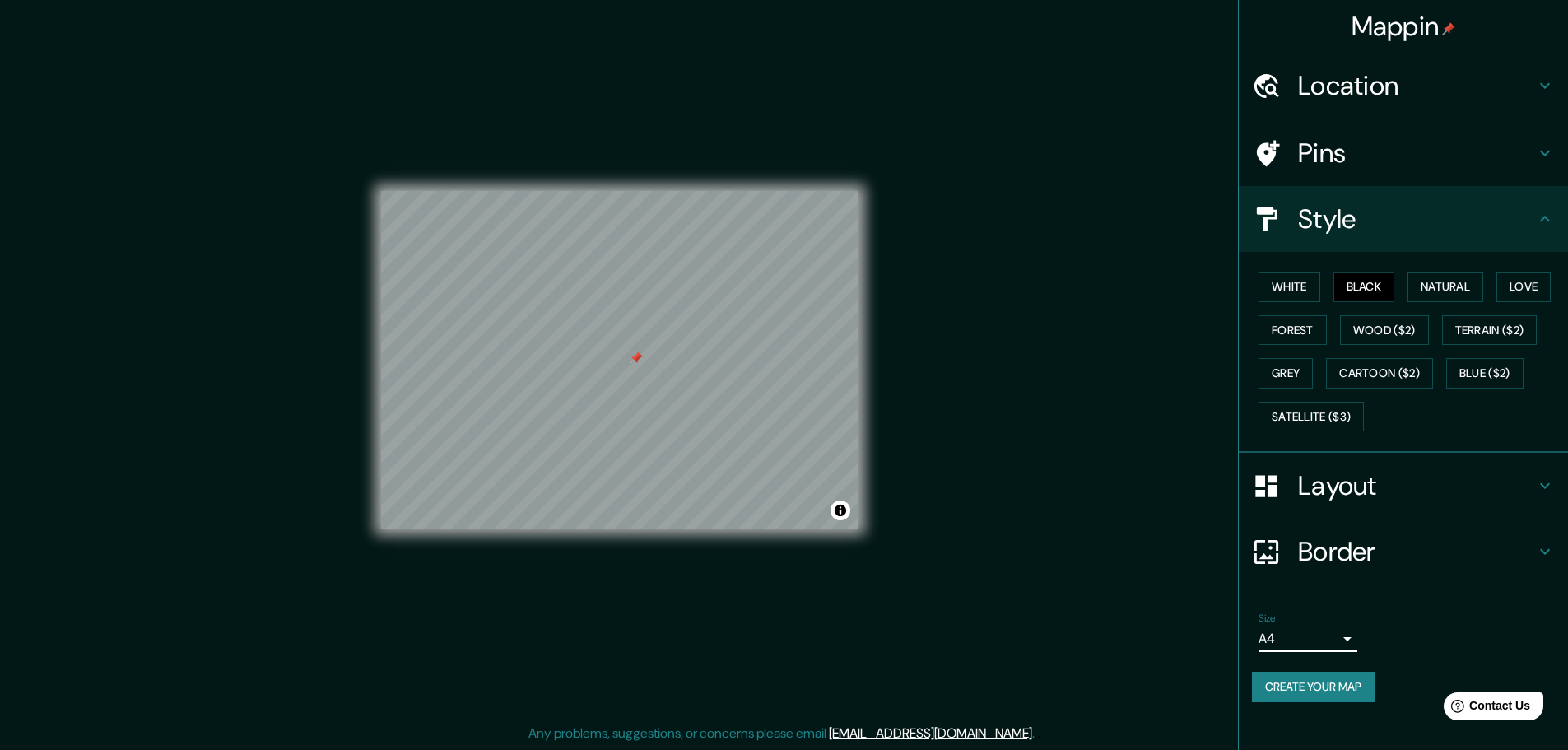
click at [1415, 628] on div "Size A4 single" at bounding box center [1404, 632] width 303 height 52
click at [1347, 682] on button "Create your map" at bounding box center [1313, 687] width 122 height 30
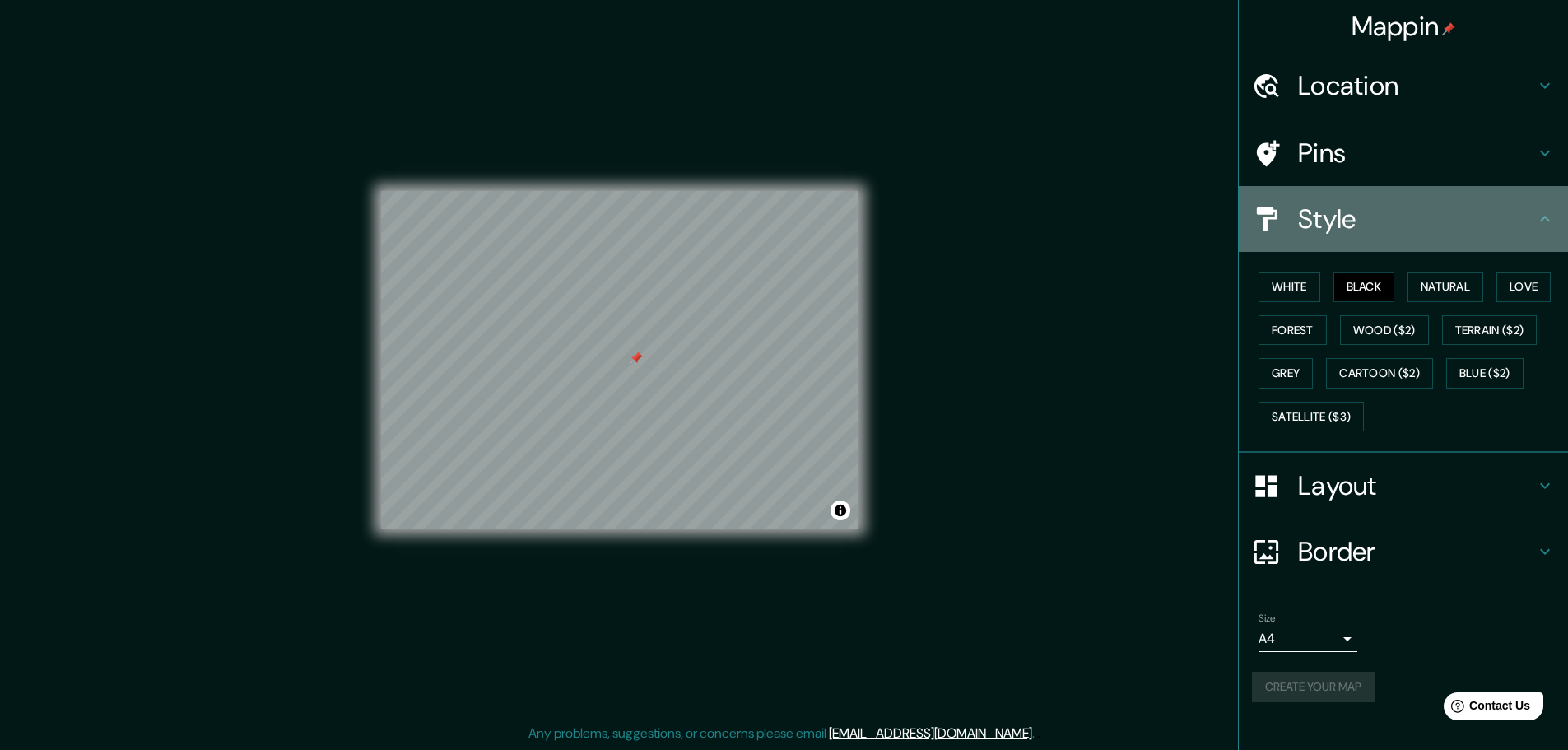
click at [1512, 223] on h4 "Style" at bounding box center [1416, 219] width 237 height 33
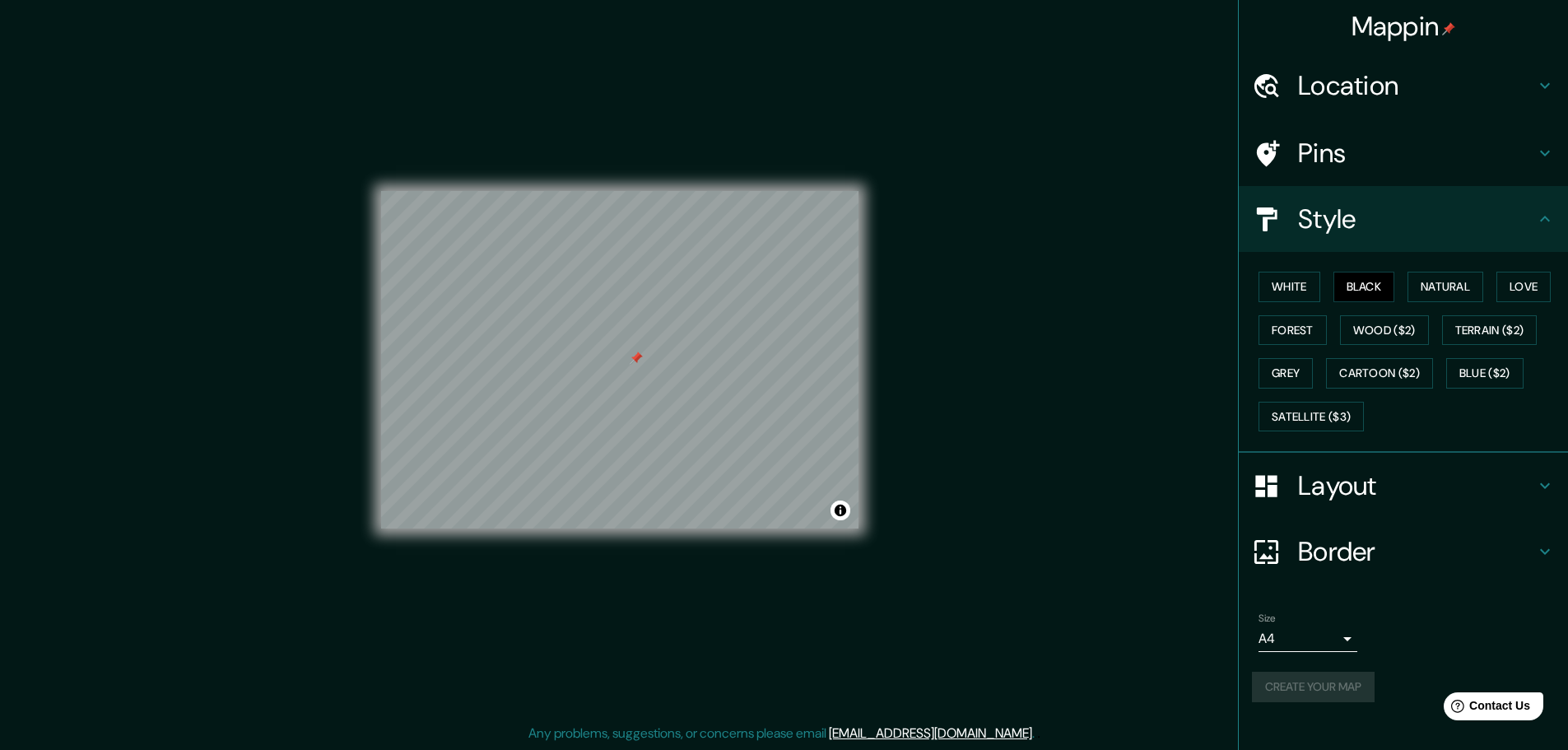
click at [1546, 257] on div "White Black Natural Love Forest Wood ($2) Terrain ($2) Grey Cartoon ($2) Blue (…" at bounding box center [1404, 353] width 329 height 201
click at [1528, 208] on h4 "Style" at bounding box center [1416, 219] width 237 height 33
click at [1542, 180] on div "Pins" at bounding box center [1404, 153] width 329 height 66
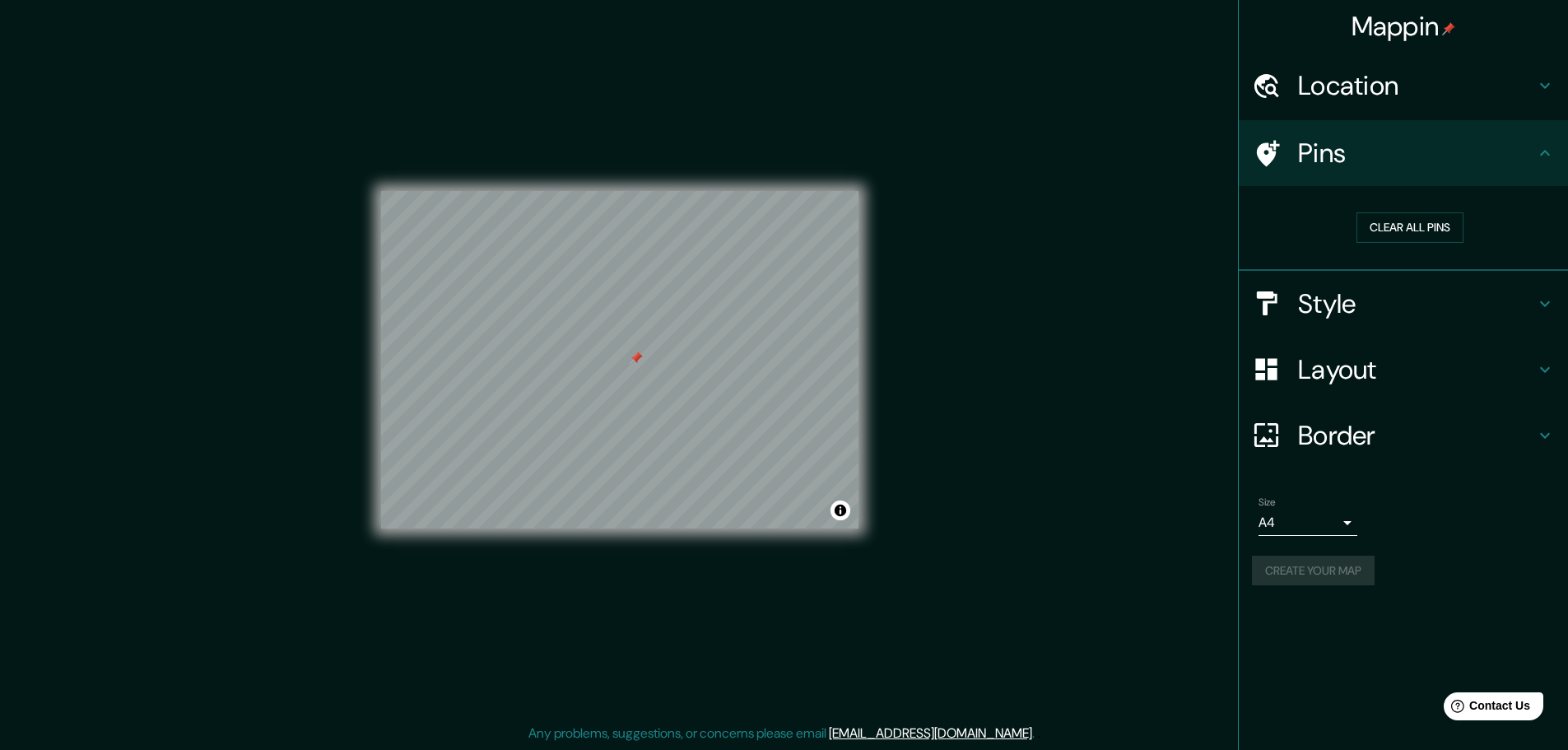
click at [1544, 416] on div "Border" at bounding box center [1404, 435] width 329 height 66
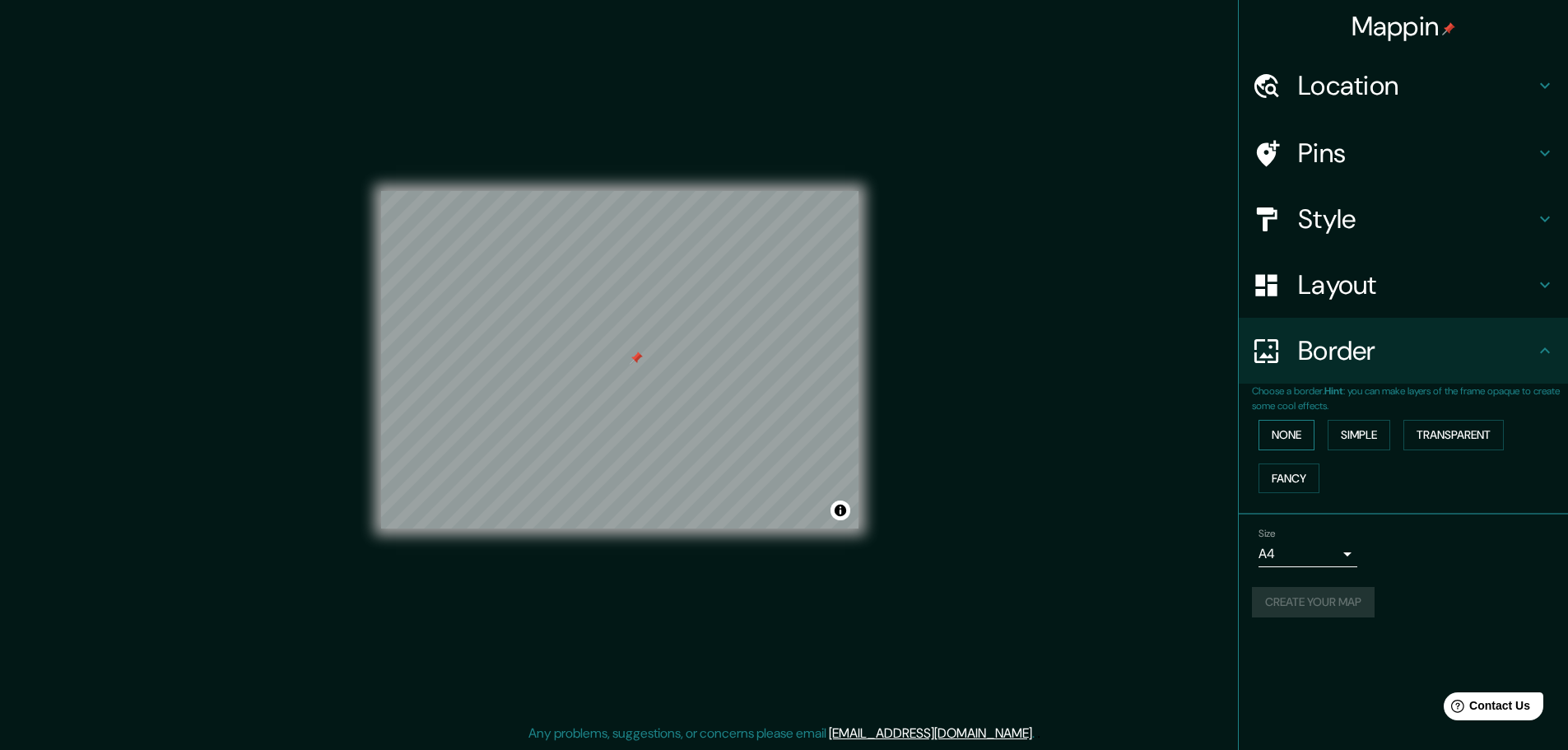
click at [1272, 431] on button "None" at bounding box center [1286, 435] width 56 height 30
click at [1360, 437] on button "Simple" at bounding box center [1359, 435] width 62 height 30
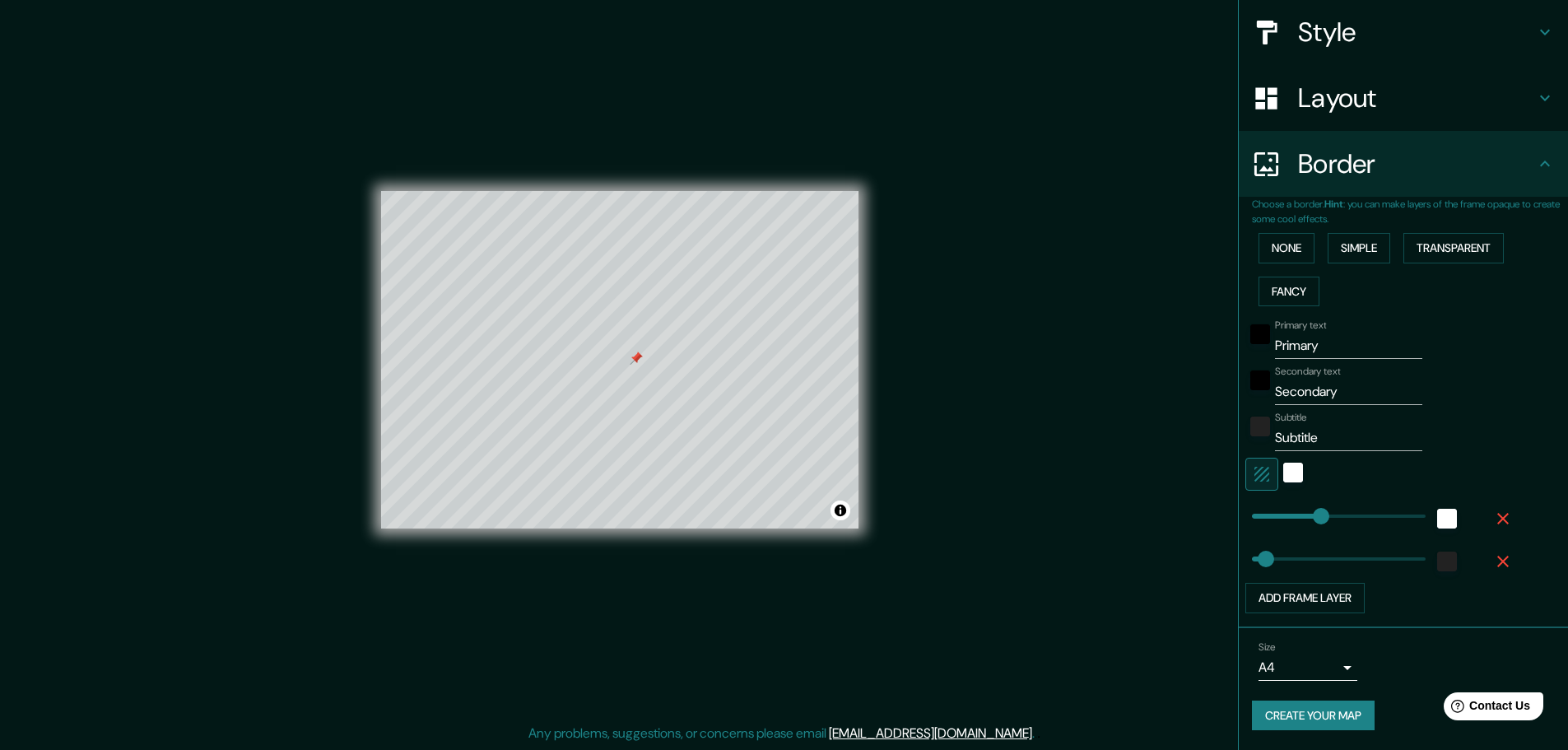
drag, startPoint x: 1302, startPoint y: 718, endPoint x: 1558, endPoint y: 473, distance: 354.3
click at [1305, 716] on button "Create your map" at bounding box center [1313, 716] width 122 height 30
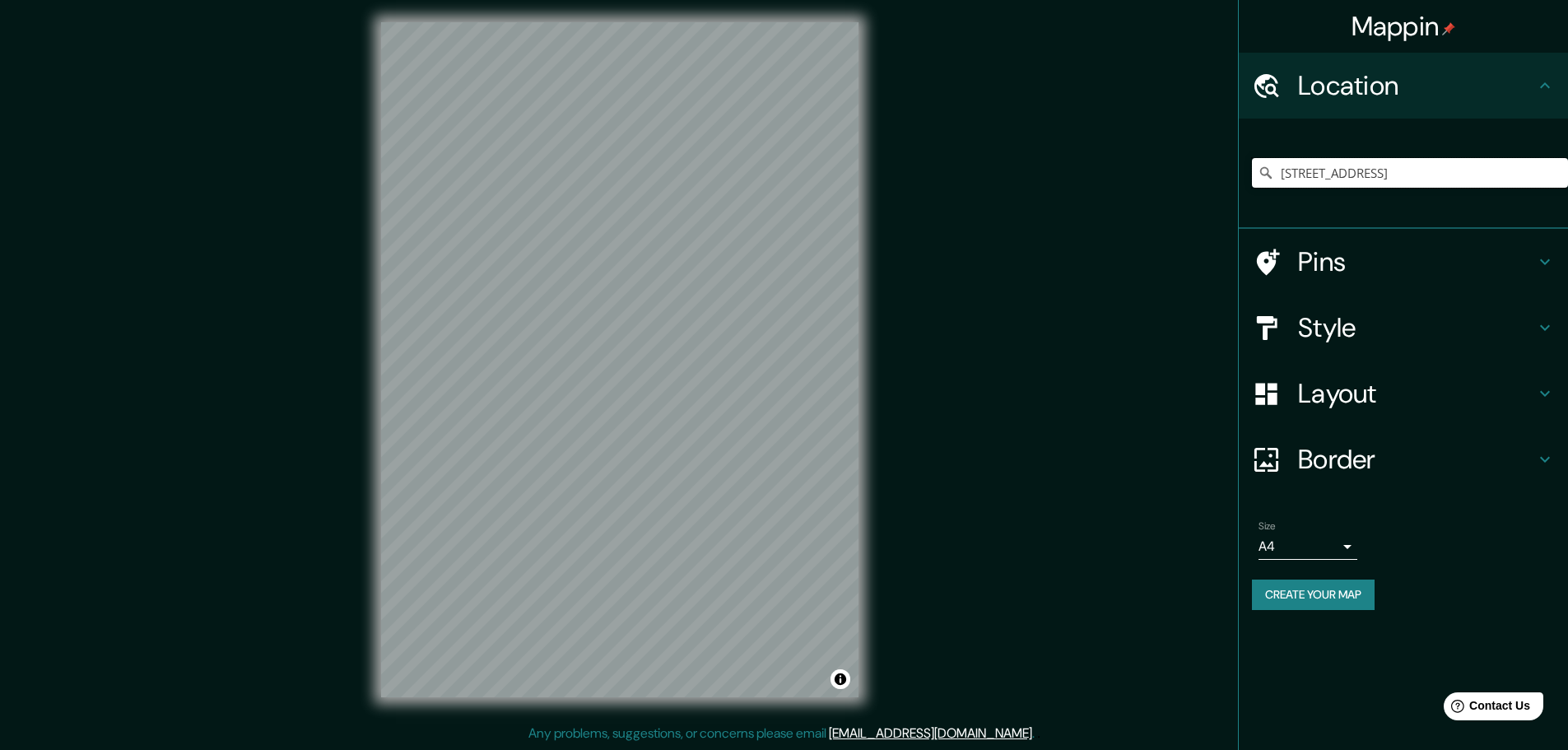
click at [1368, 184] on input "[STREET_ADDRESS]" at bounding box center [1410, 172] width 316 height 30
click at [1472, 169] on input "[STREET_ADDRESS]" at bounding box center [1410, 172] width 316 height 30
click at [1471, 169] on input "[STREET_ADDRESS]" at bounding box center [1410, 172] width 316 height 30
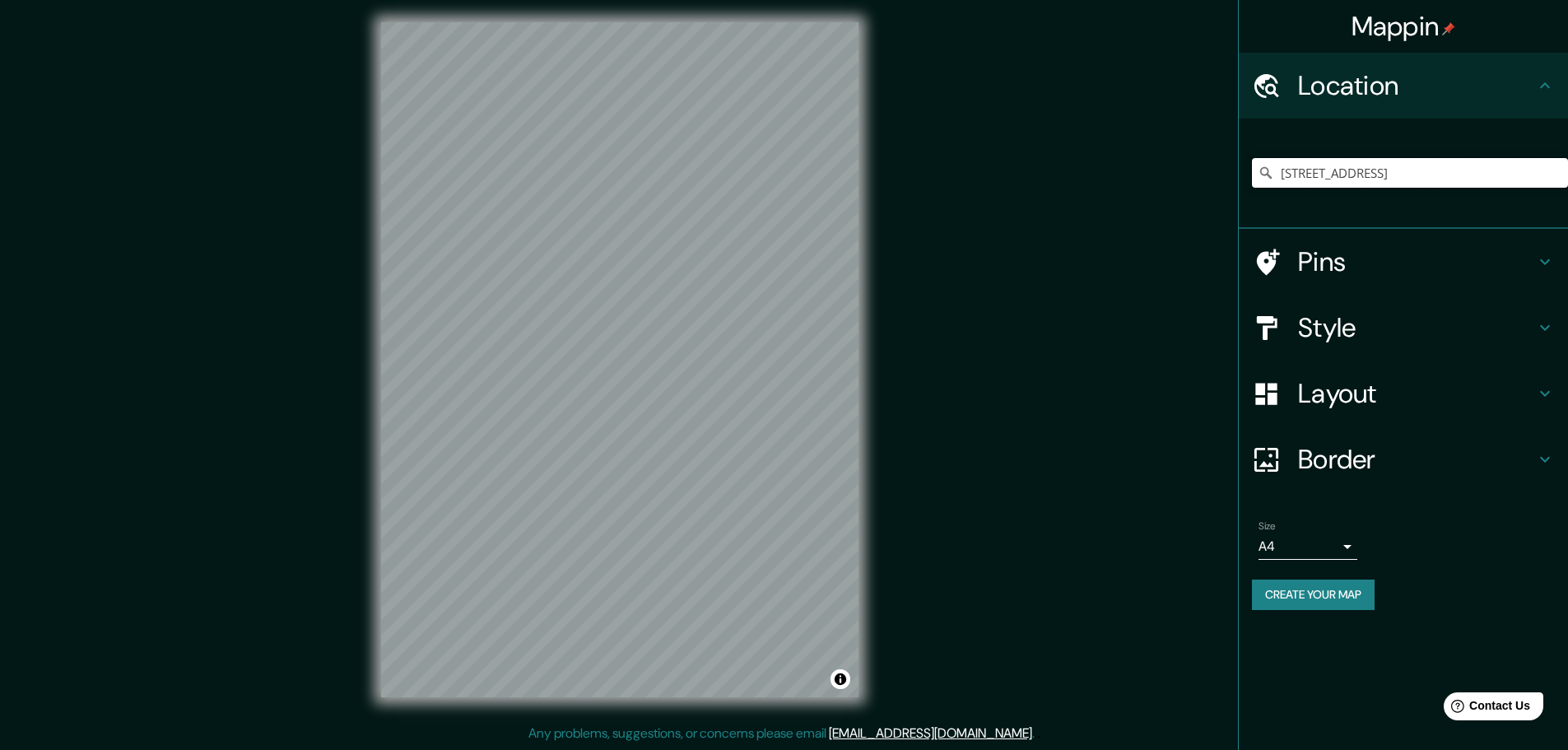
click at [1471, 169] on input "[STREET_ADDRESS]" at bounding box center [1410, 172] width 316 height 30
click at [1314, 253] on h4 "Pins" at bounding box center [1416, 262] width 237 height 33
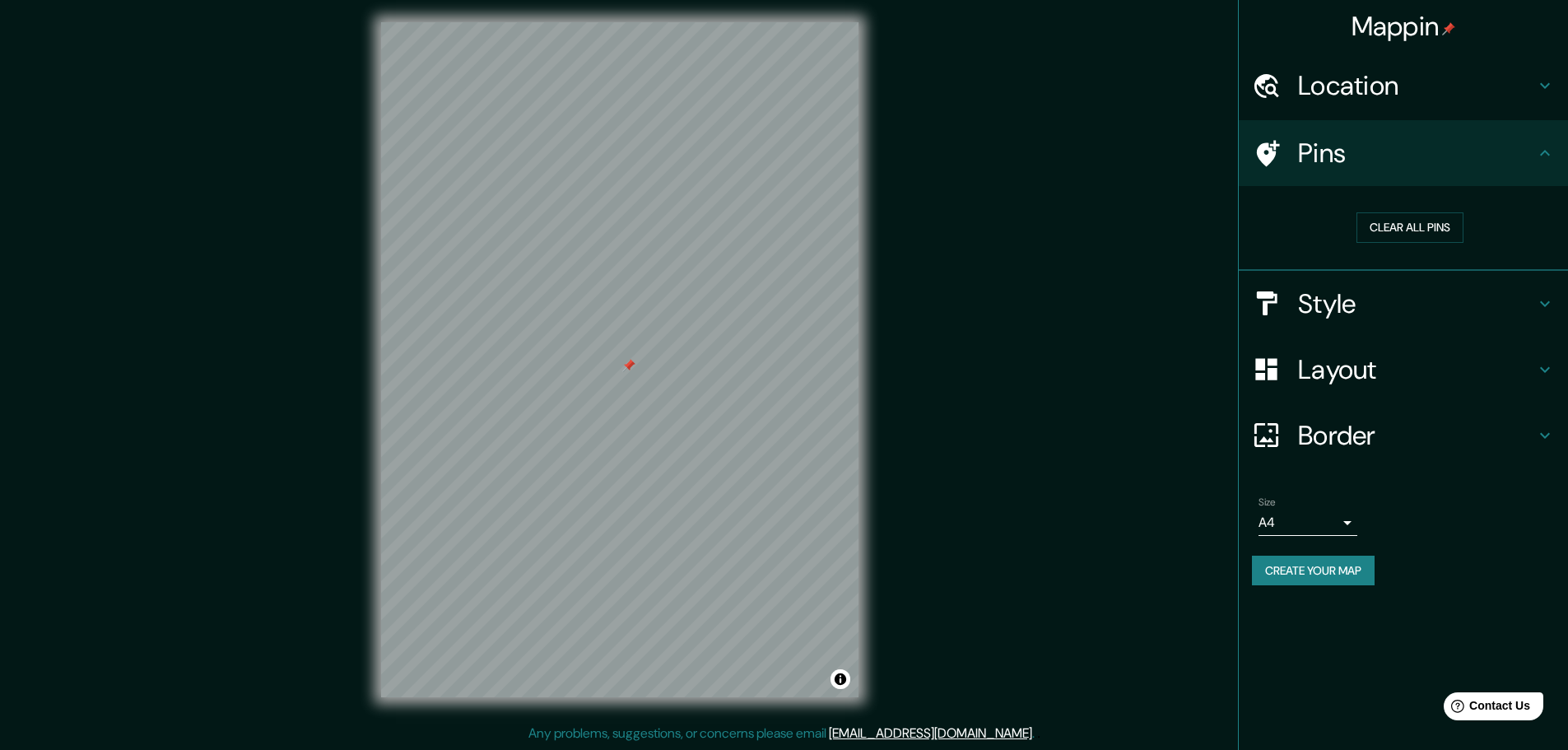
click at [1322, 298] on h4 "Style" at bounding box center [1416, 304] width 237 height 33
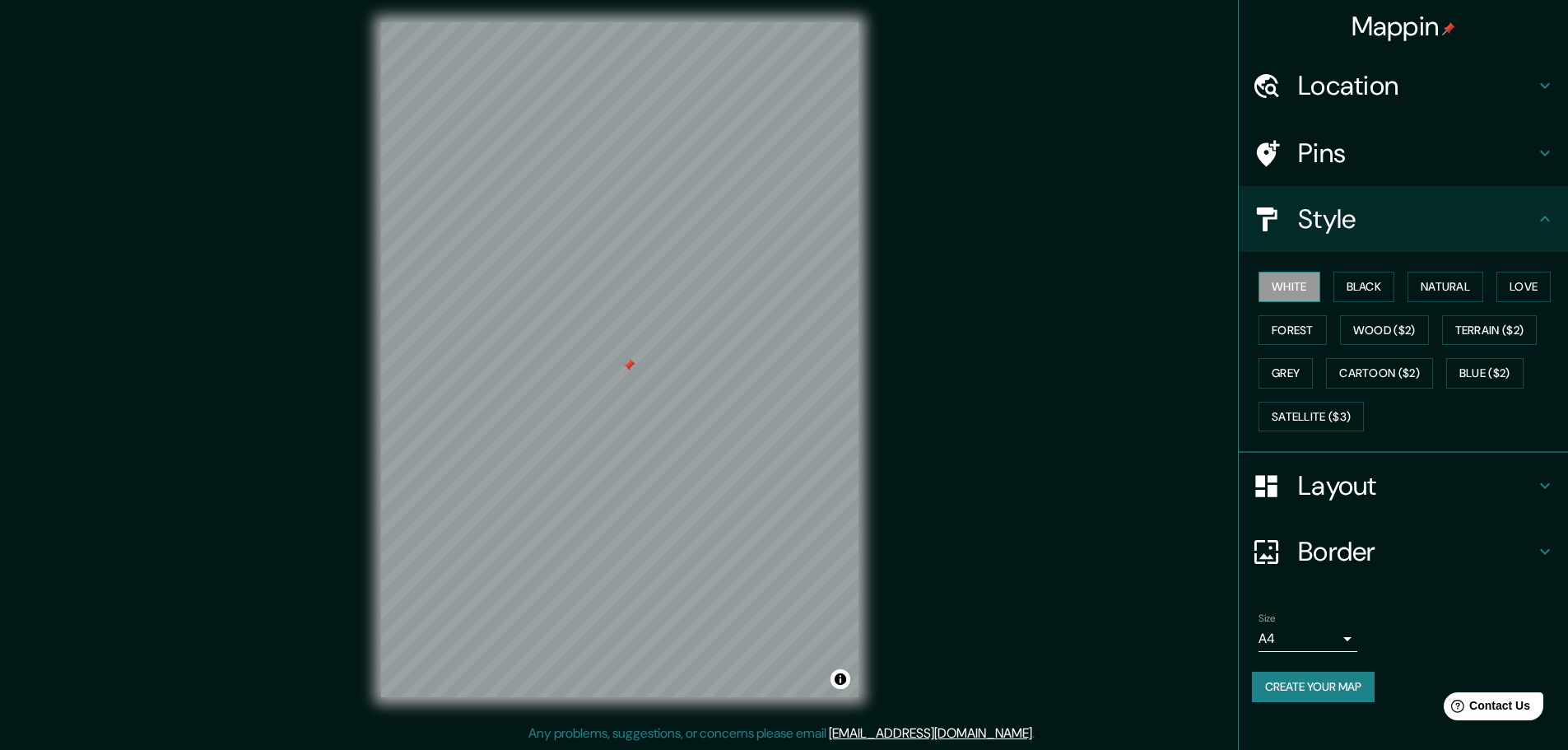
click at [1297, 294] on button "White" at bounding box center [1289, 287] width 62 height 30
click at [1381, 294] on button "Black" at bounding box center [1364, 287] width 62 height 30
click at [1402, 456] on div "Layout" at bounding box center [1404, 486] width 329 height 66
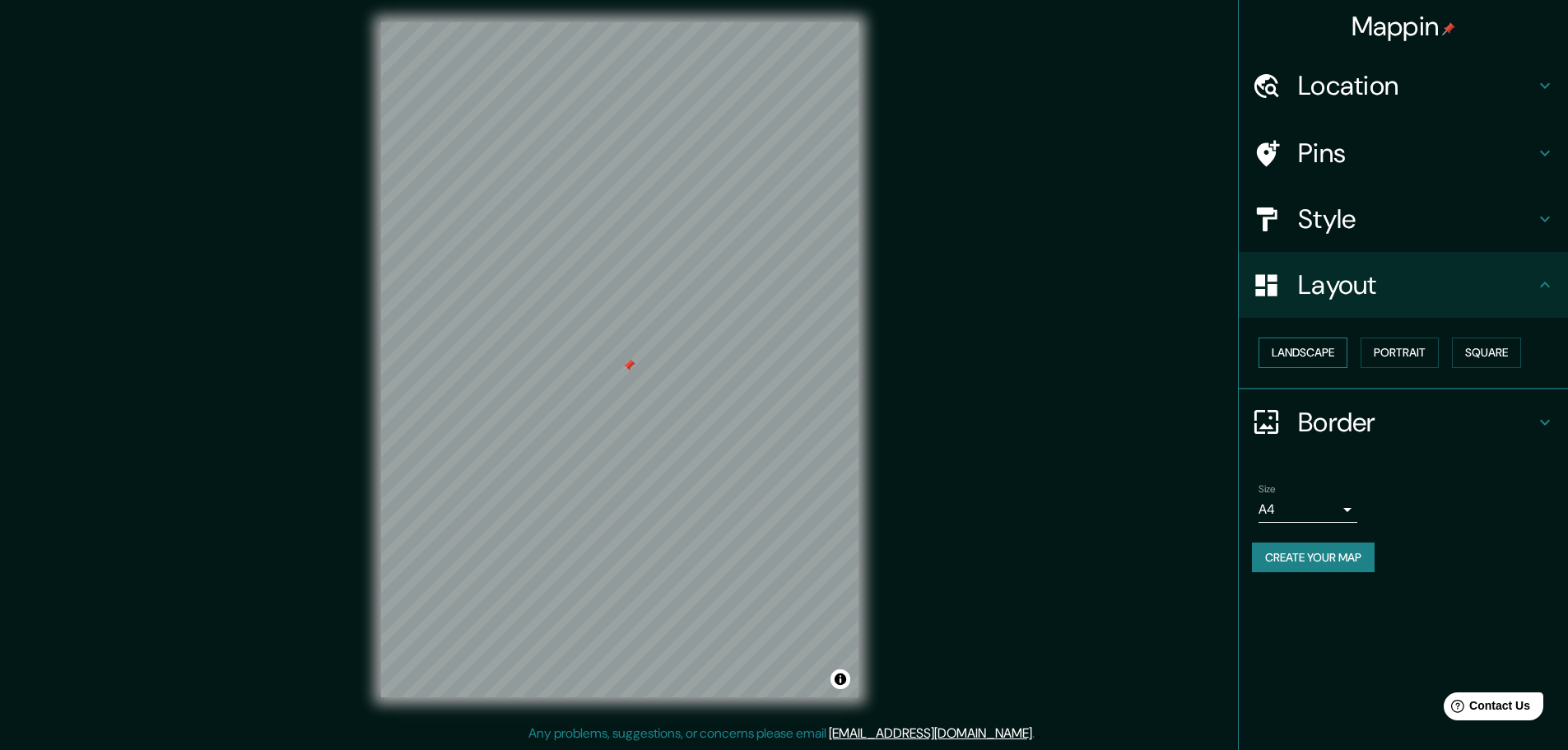
click at [1315, 359] on button "Landscape" at bounding box center [1302, 353] width 89 height 30
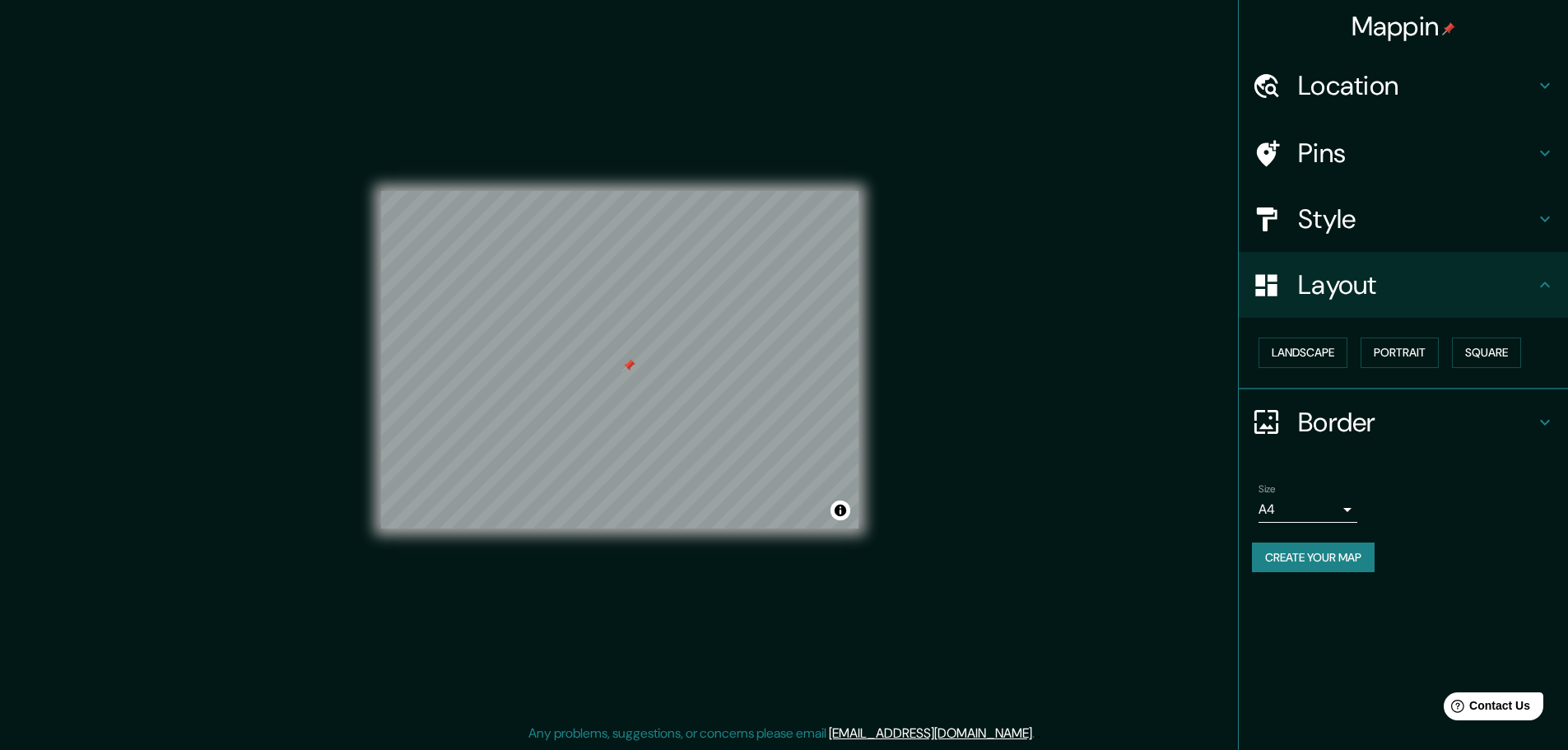
click at [1385, 437] on h4 "Border" at bounding box center [1416, 422] width 237 height 33
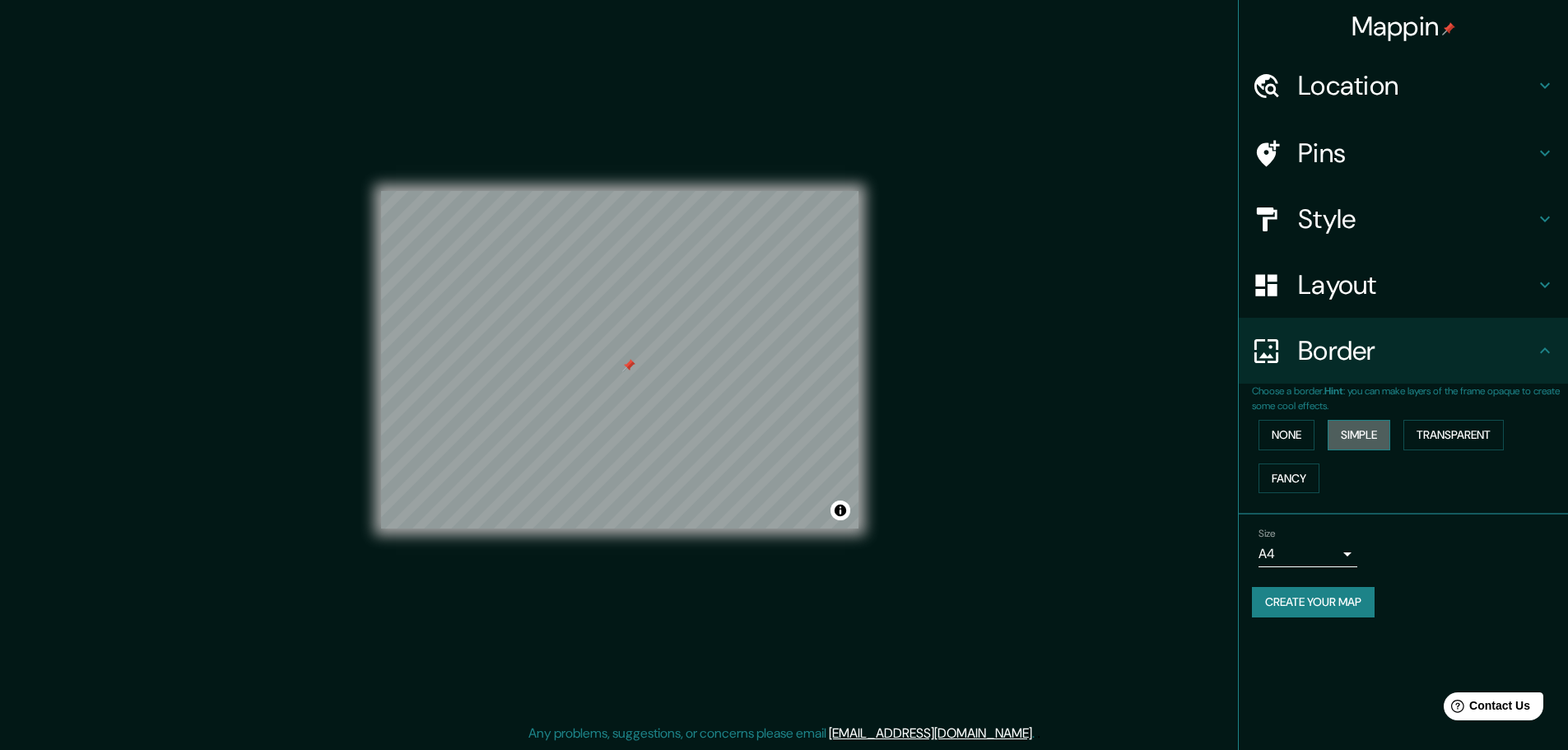
click at [1349, 440] on button "Simple" at bounding box center [1359, 435] width 62 height 30
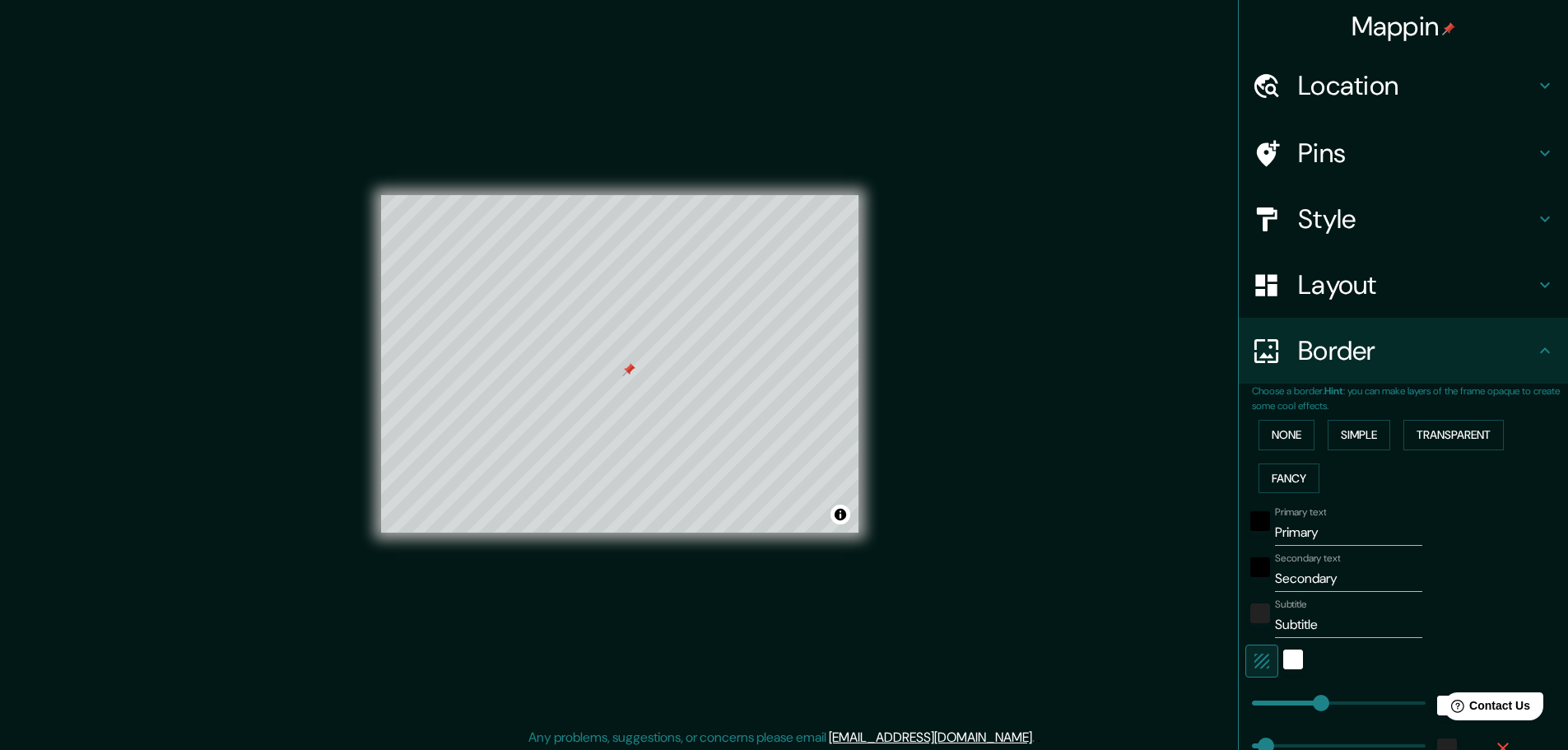
scroll to position [187, 0]
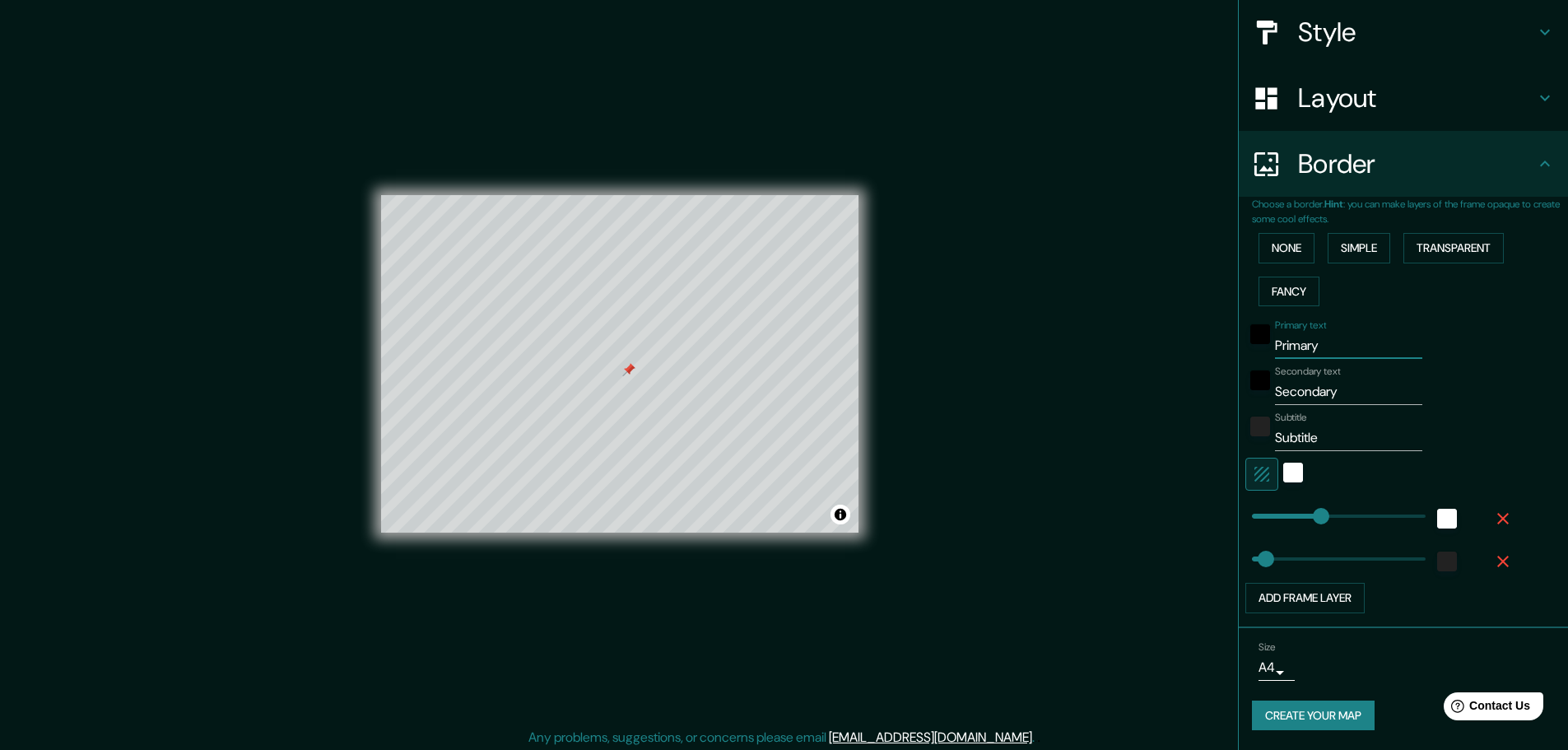
drag, startPoint x: 1328, startPoint y: 358, endPoint x: 1226, endPoint y: 360, distance: 102.0
click at [1239, 360] on div "Choose a border. Hint : you can make layers of the frame opaque to create some …" at bounding box center [1404, 412] width 329 height 431
type input "46"
drag, startPoint x: 1352, startPoint y: 380, endPoint x: 1231, endPoint y: 380, distance: 121.0
click at [1239, 380] on div "Choose a border. Hint : you can make layers of the frame opaque to create some …" at bounding box center [1404, 412] width 329 height 431
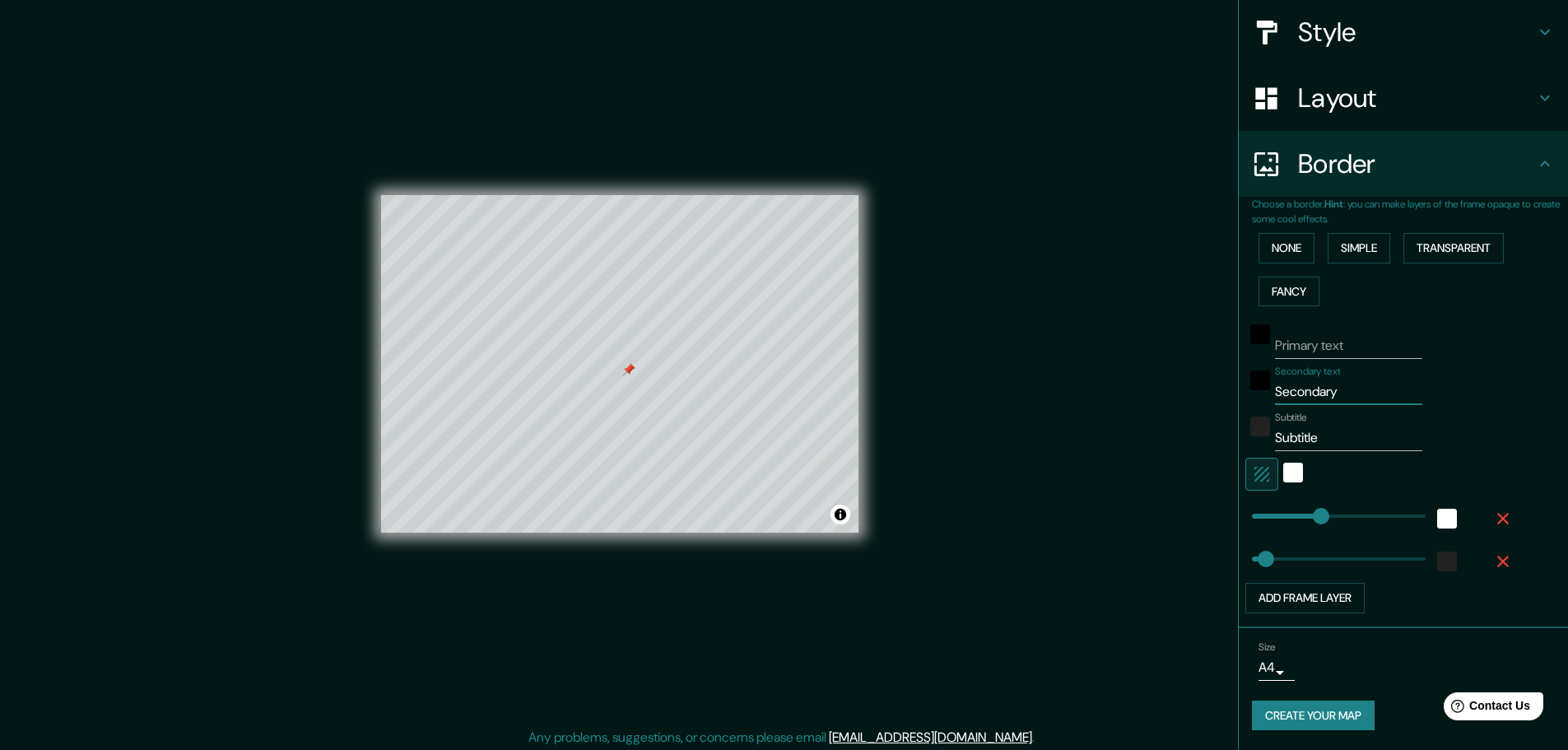
type input "46"
click at [1359, 442] on input "Subtitle" at bounding box center [1349, 438] width 148 height 26
type input "46"
click at [1284, 472] on div "white" at bounding box center [1293, 472] width 19 height 19
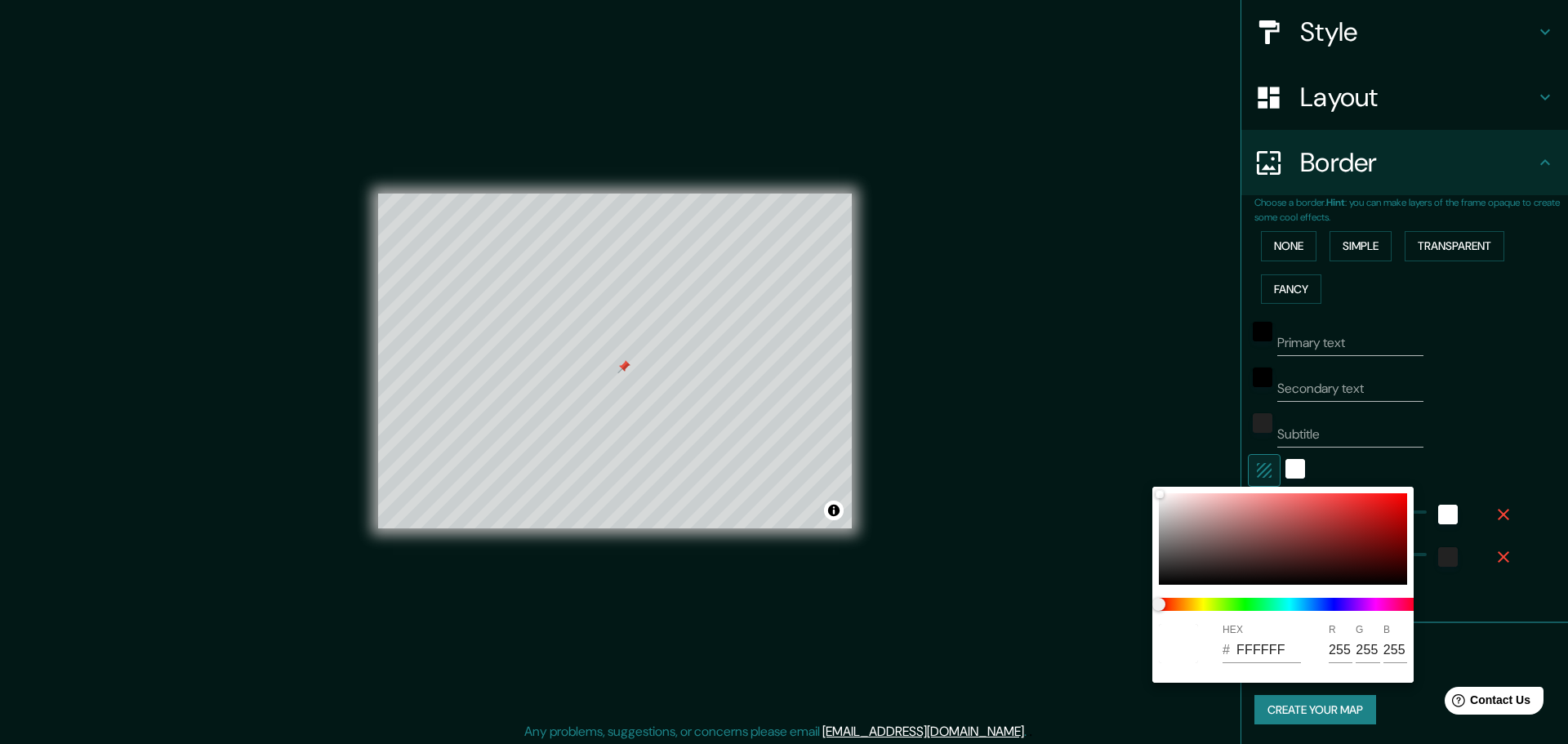
click at [1255, 471] on div at bounding box center [784, 372] width 1568 height 744
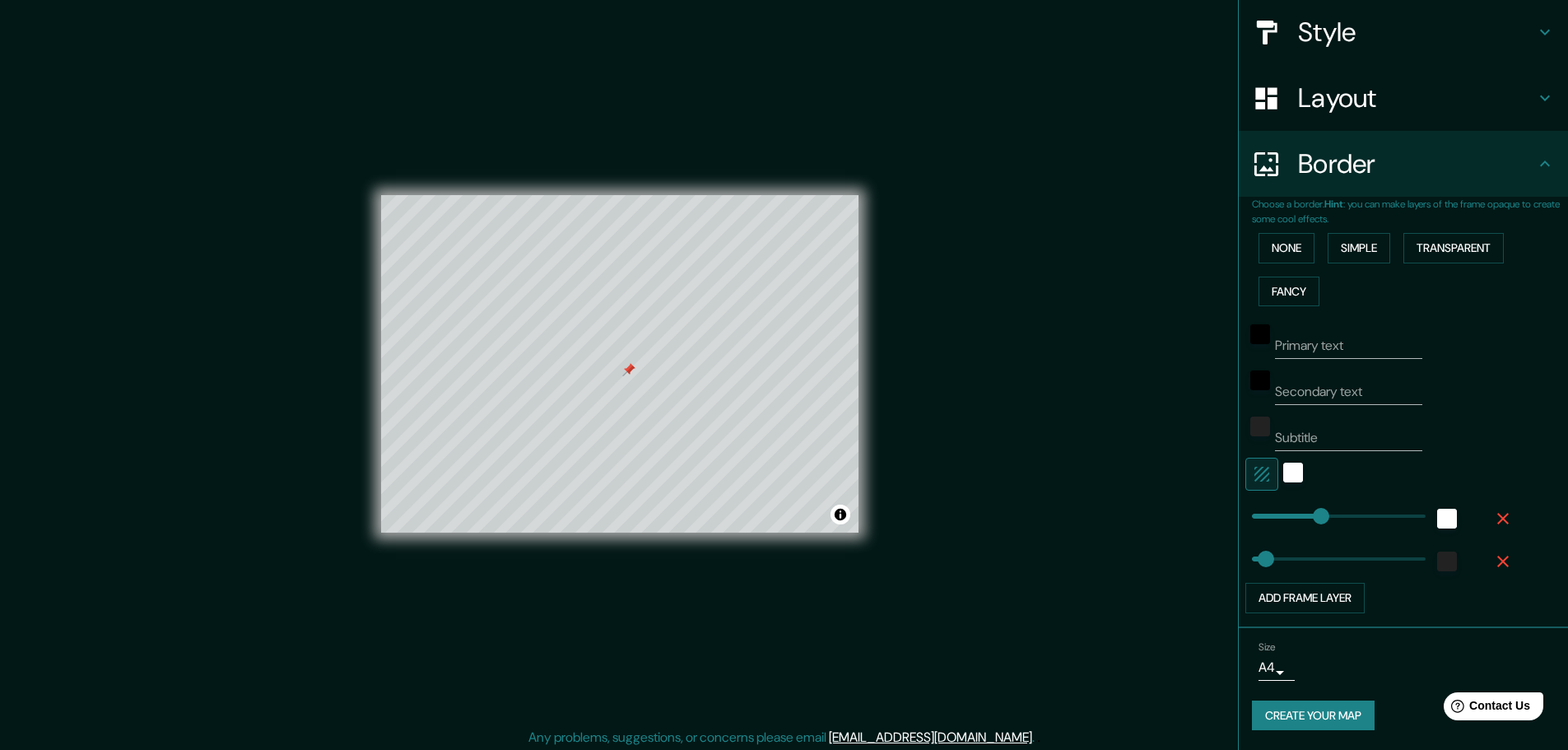
click at [1377, 468] on div at bounding box center [1381, 474] width 270 height 33
type input "36"
drag, startPoint x: 1309, startPoint y: 510, endPoint x: 1251, endPoint y: 510, distance: 58.0
type input "0"
drag, startPoint x: 1260, startPoint y: 551, endPoint x: 1210, endPoint y: 551, distance: 50.0
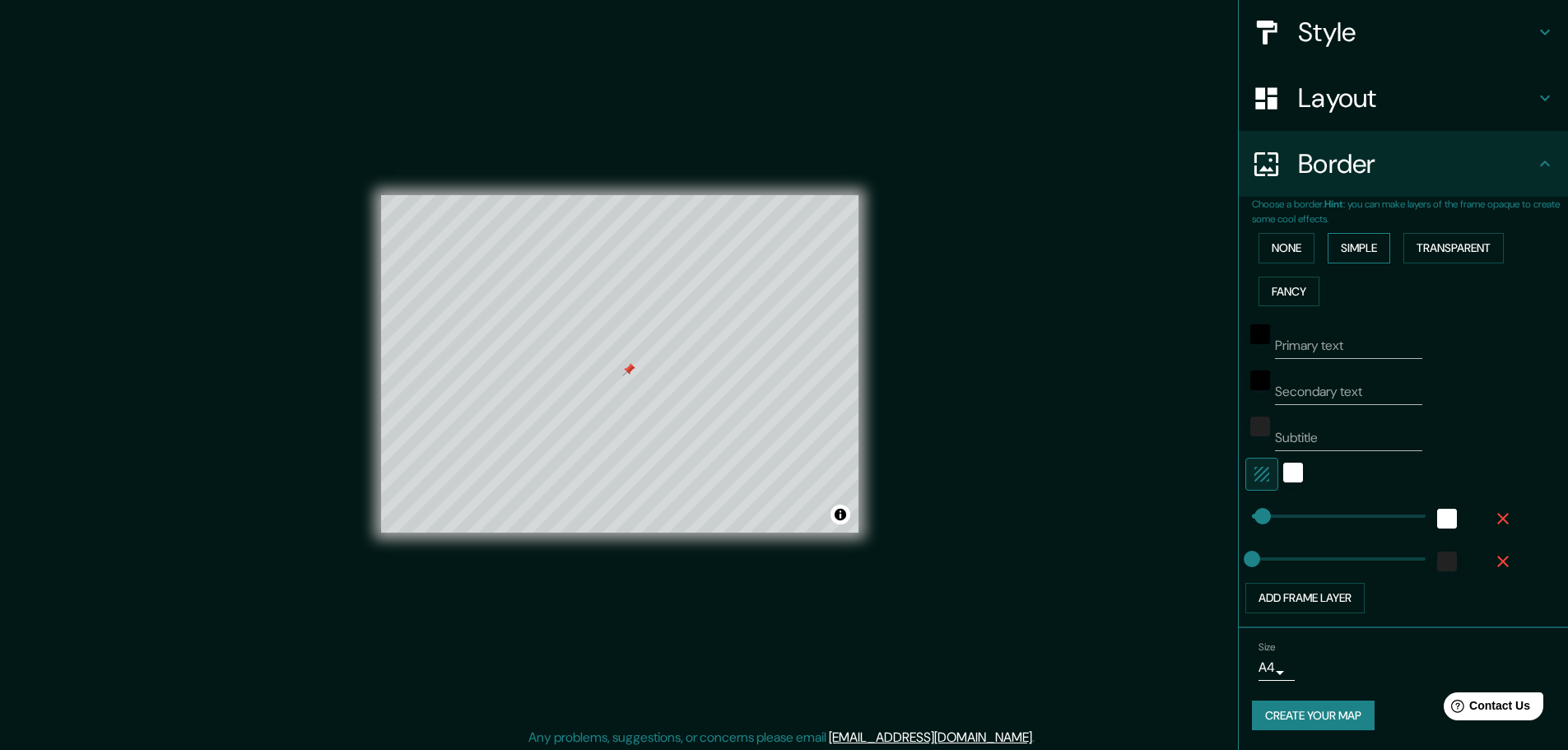
click at [1335, 244] on button "Simple" at bounding box center [1359, 248] width 62 height 30
click at [1265, 247] on button "None" at bounding box center [1286, 248] width 56 height 30
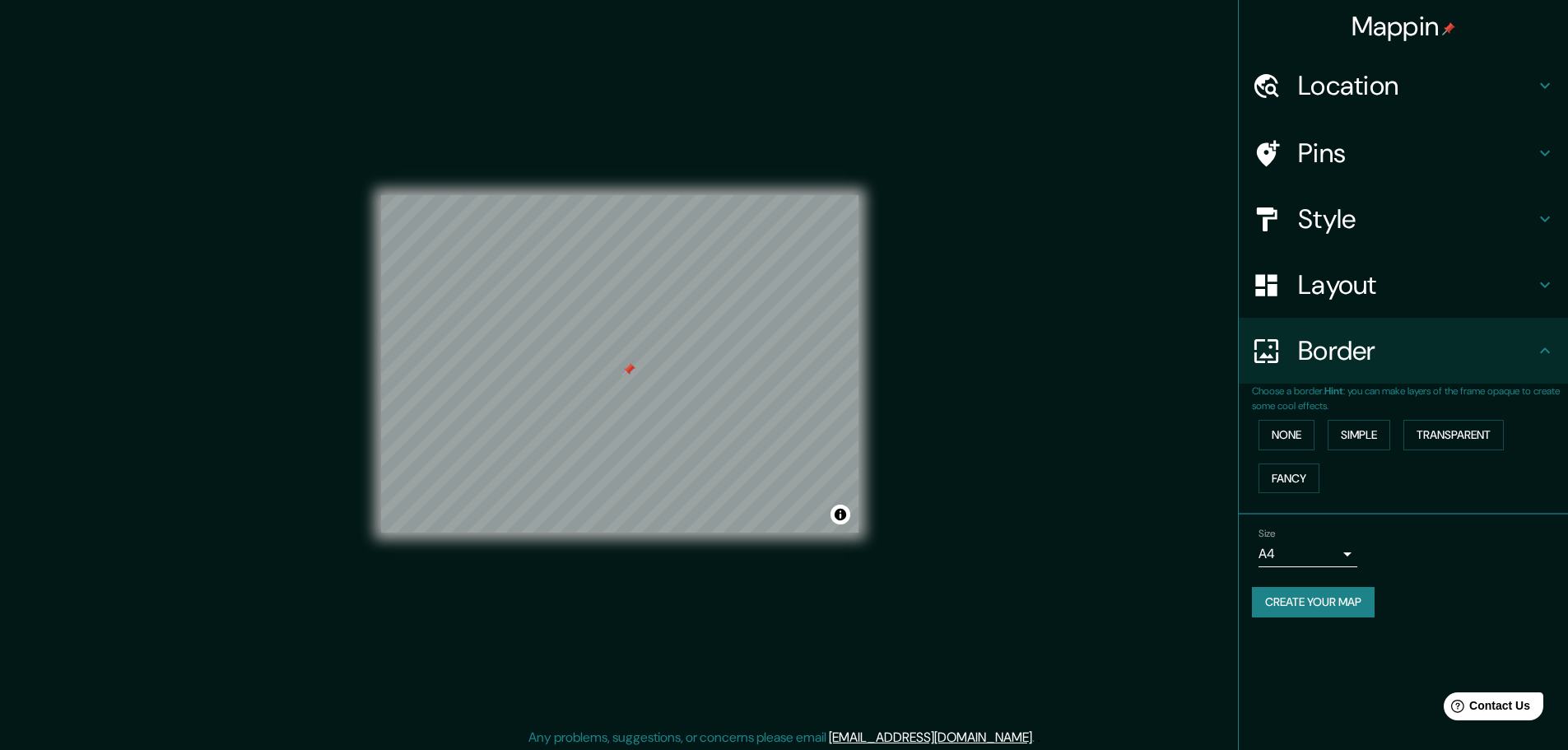
click at [1341, 586] on div "Size A4 single Create your map" at bounding box center [1404, 576] width 303 height 110
click at [1352, 604] on button "Create your map" at bounding box center [1313, 602] width 122 height 30
click at [1309, 434] on button "None" at bounding box center [1286, 435] width 56 height 30
click at [847, 516] on button "Toggle attribution" at bounding box center [840, 514] width 19 height 19
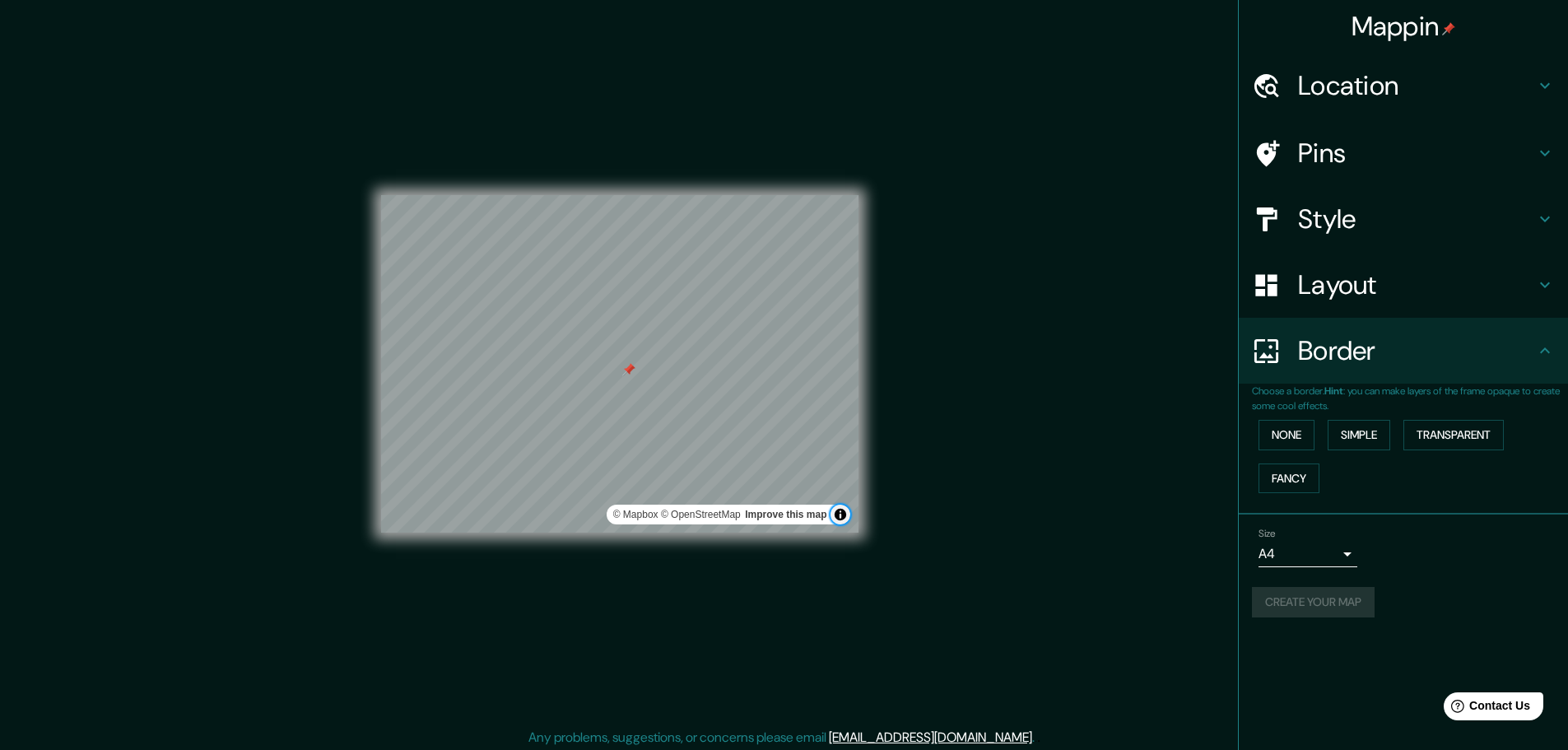
click at [847, 516] on button "Toggle attribution" at bounding box center [840, 514] width 19 height 19
click at [1021, 503] on div "Mappin Location Passeig Dels Desemparats 77, 17800 Olot, provincia de Gerona, E…" at bounding box center [784, 377] width 1568 height 754
